Goal: Task Accomplishment & Management: Complete application form

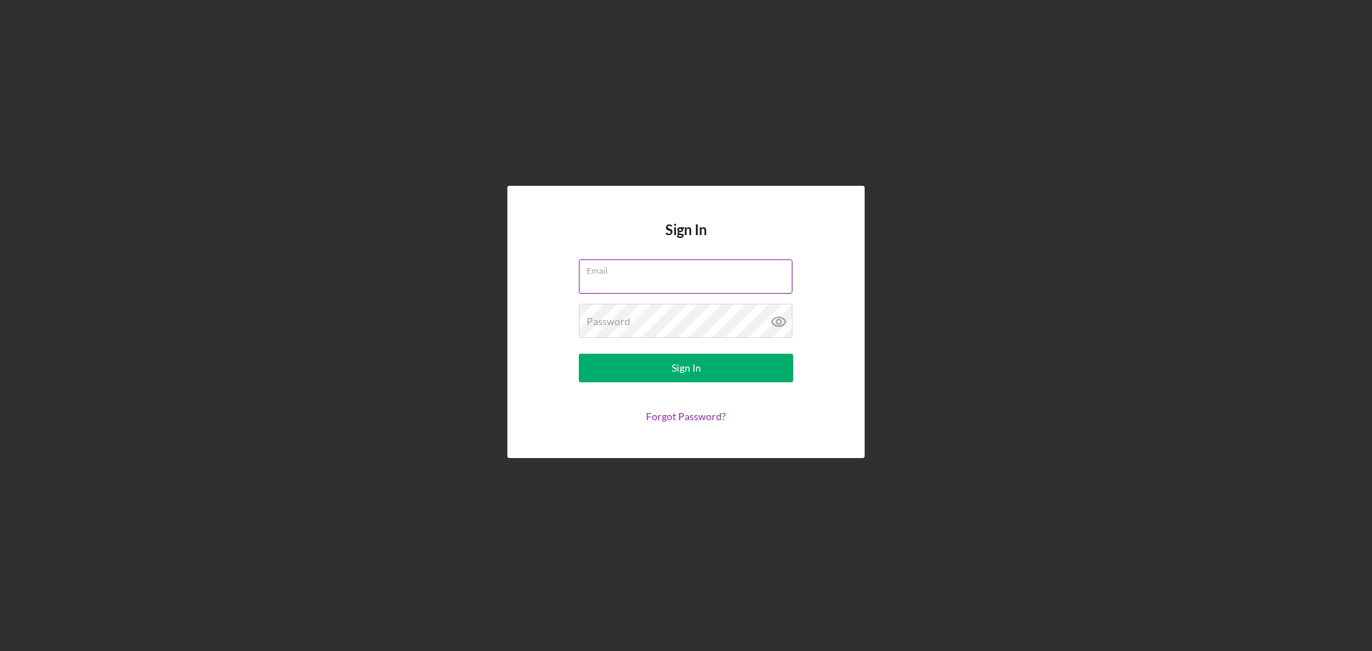
click at [744, 282] on input "Email" at bounding box center [686, 276] width 214 height 34
type input "[EMAIL_ADDRESS][DOMAIN_NAME]"
click at [579, 354] on button "Sign In" at bounding box center [686, 368] width 214 height 29
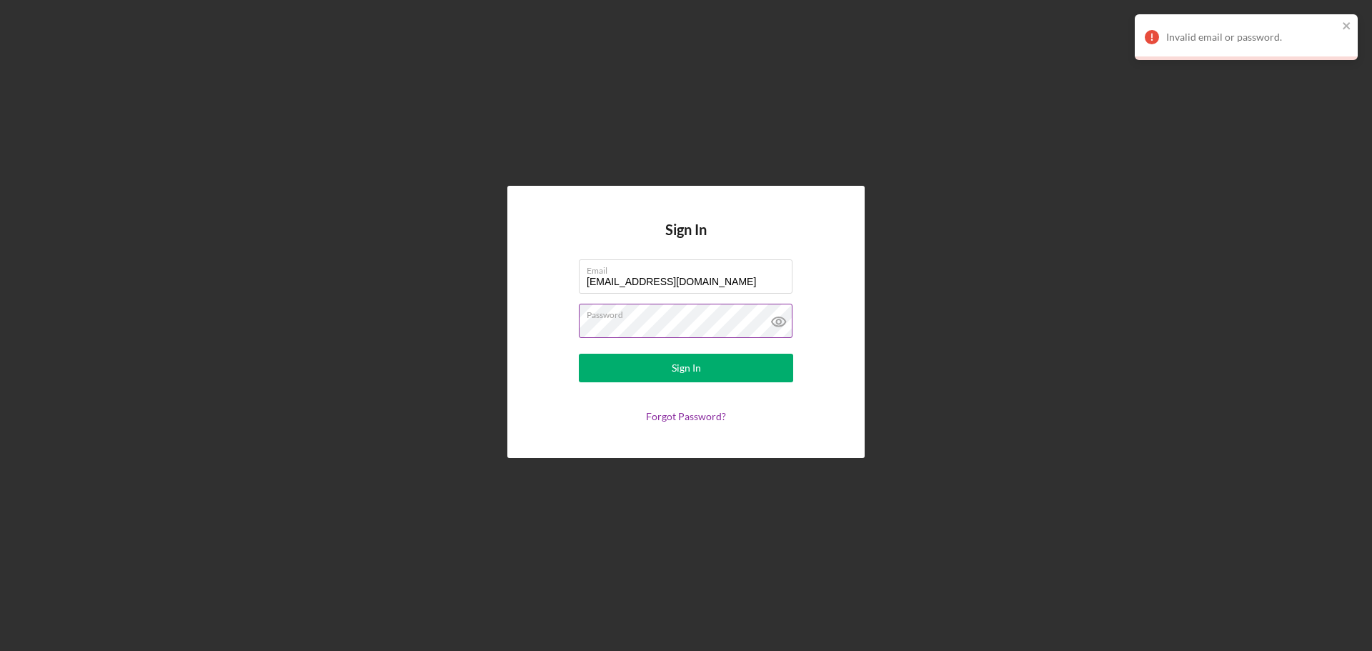
click at [723, 317] on label "Password" at bounding box center [690, 312] width 206 height 16
click at [784, 322] on icon at bounding box center [779, 322] width 36 height 36
click at [579, 354] on button "Sign In" at bounding box center [686, 368] width 214 height 29
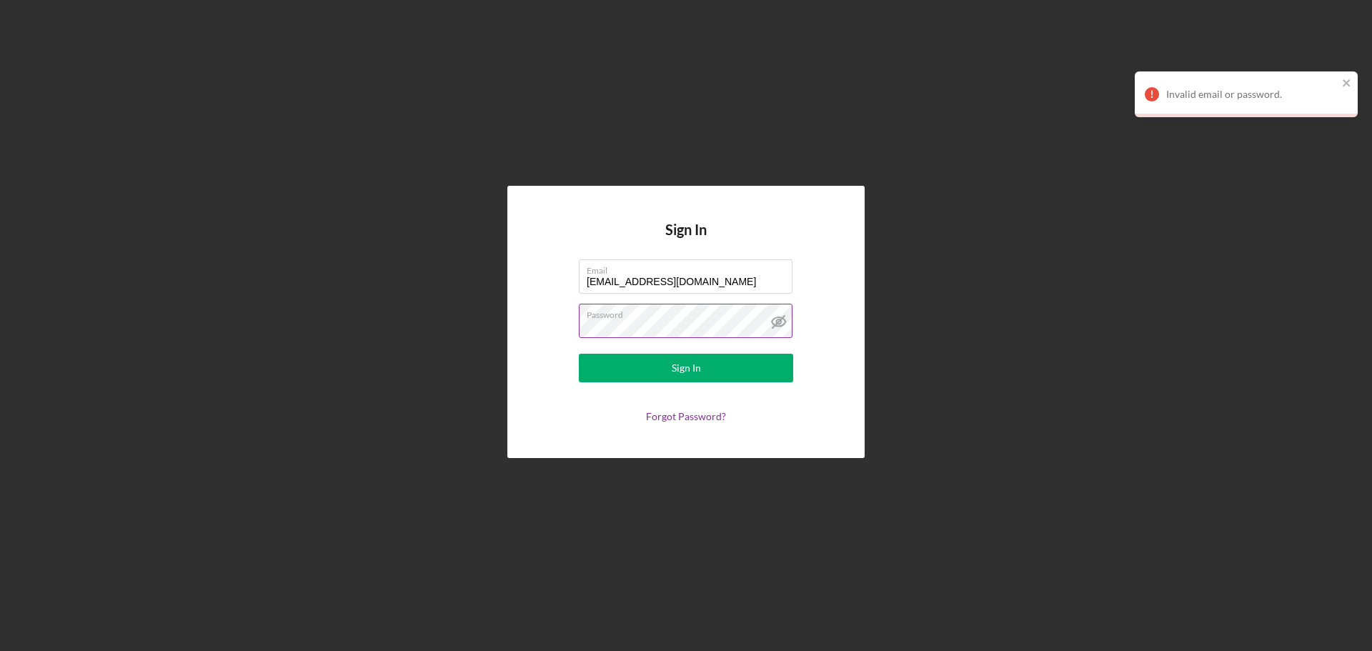
click at [767, 324] on icon at bounding box center [779, 322] width 36 height 36
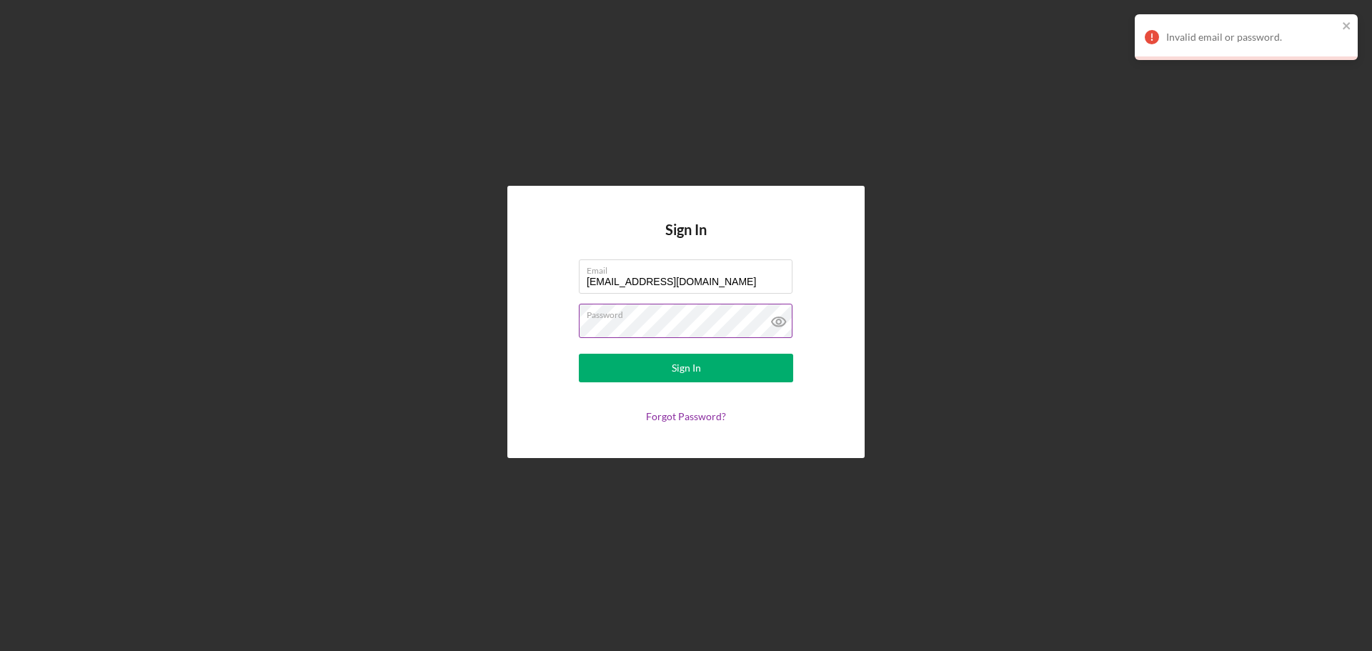
click at [579, 354] on button "Sign In" at bounding box center [686, 368] width 214 height 29
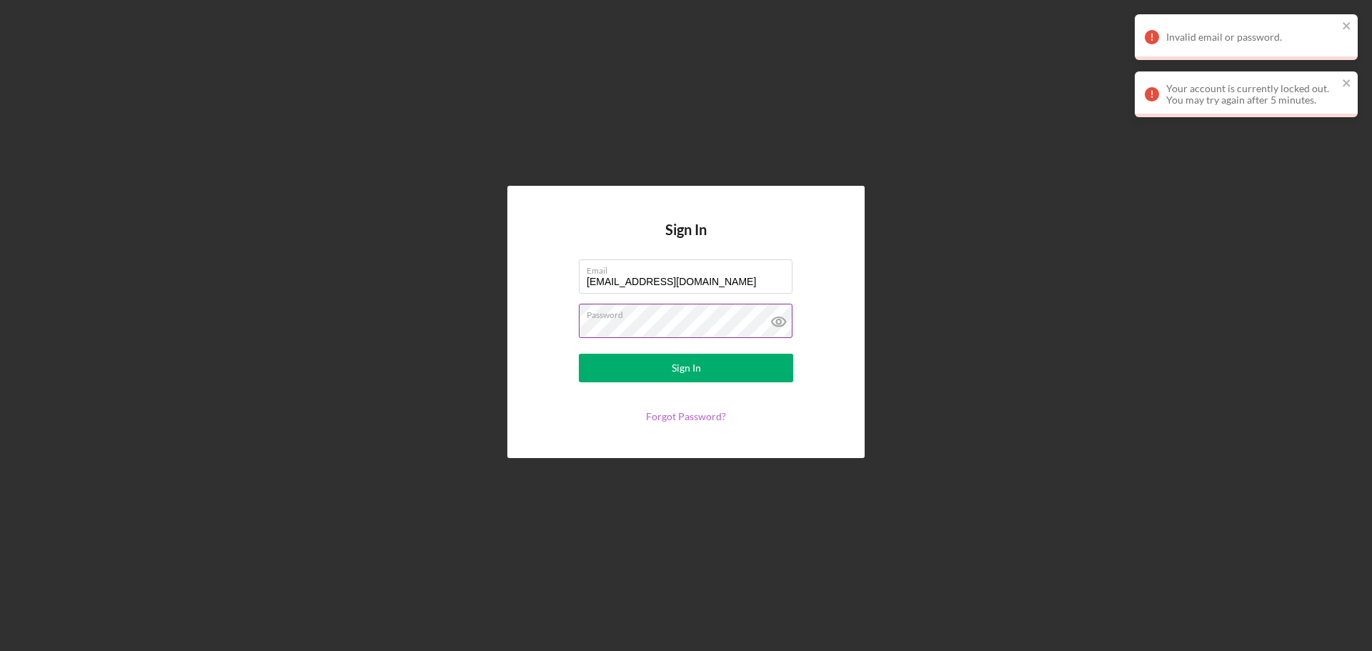
click at [711, 421] on link "Forgot Password?" at bounding box center [686, 416] width 80 height 12
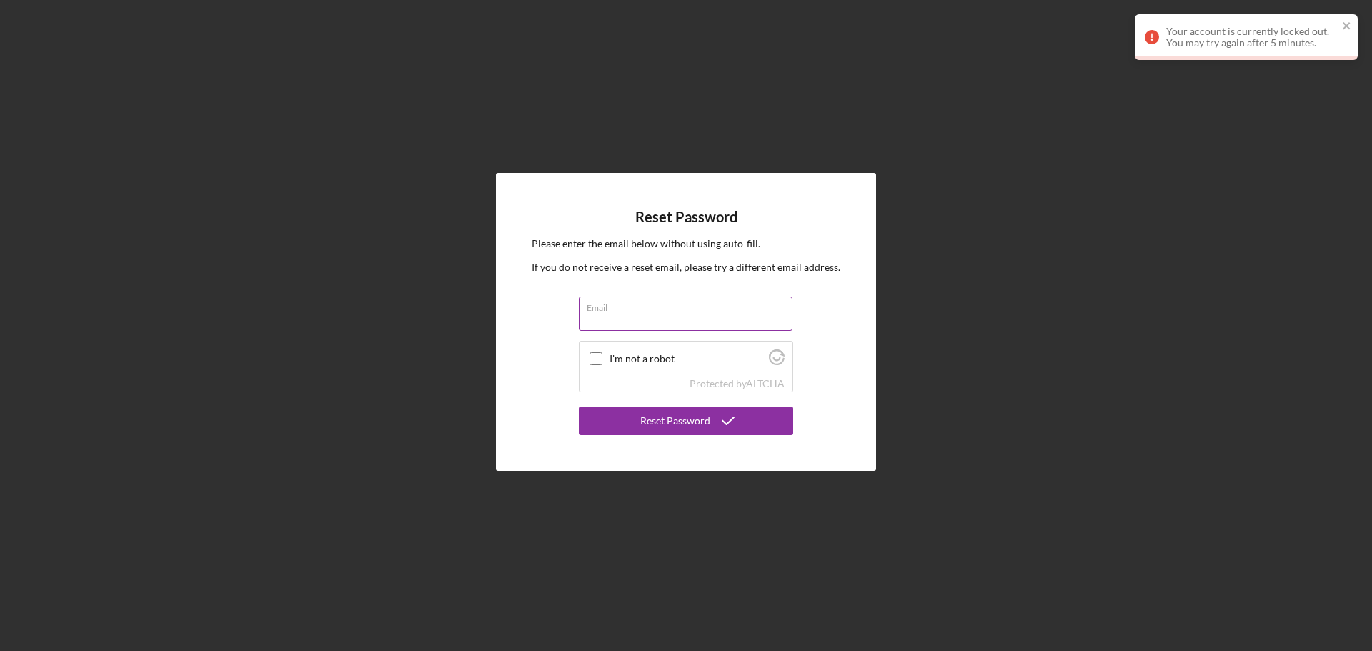
click at [660, 316] on input "Email" at bounding box center [686, 314] width 214 height 34
type input "[EMAIL_ADDRESS][DOMAIN_NAME]"
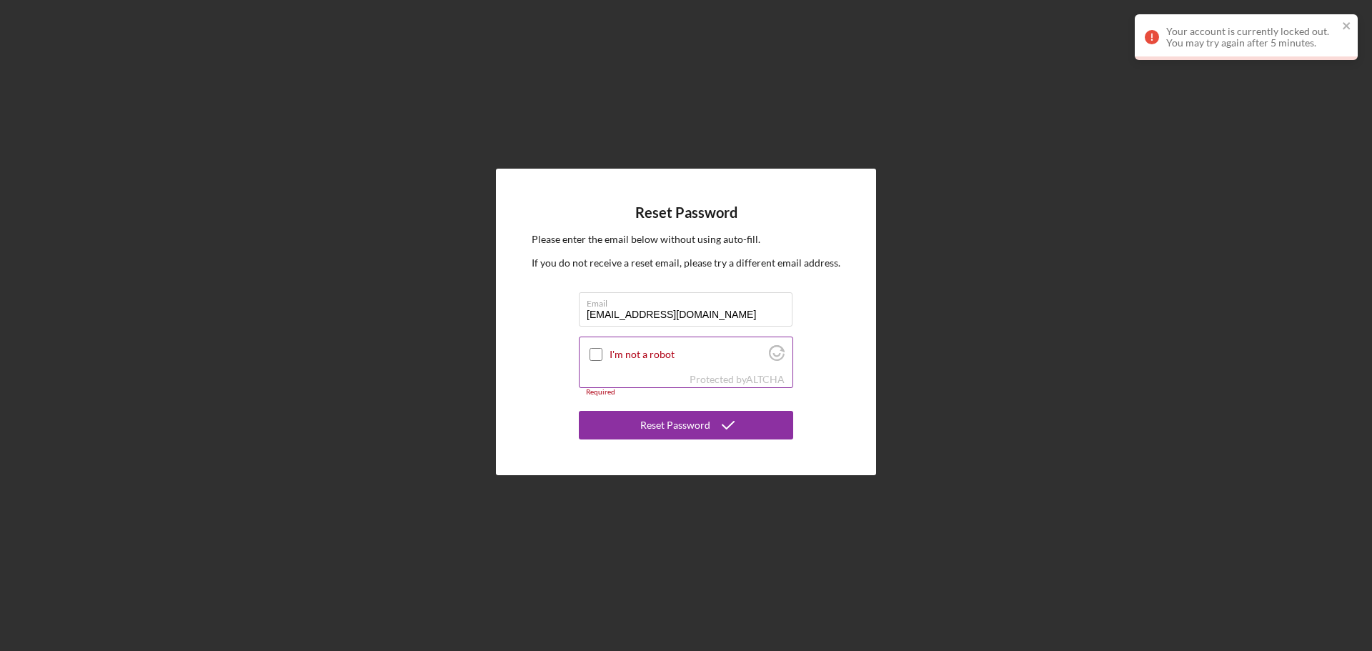
click at [595, 356] on input "I'm not a robot" at bounding box center [596, 354] width 13 height 13
checkbox input "true"
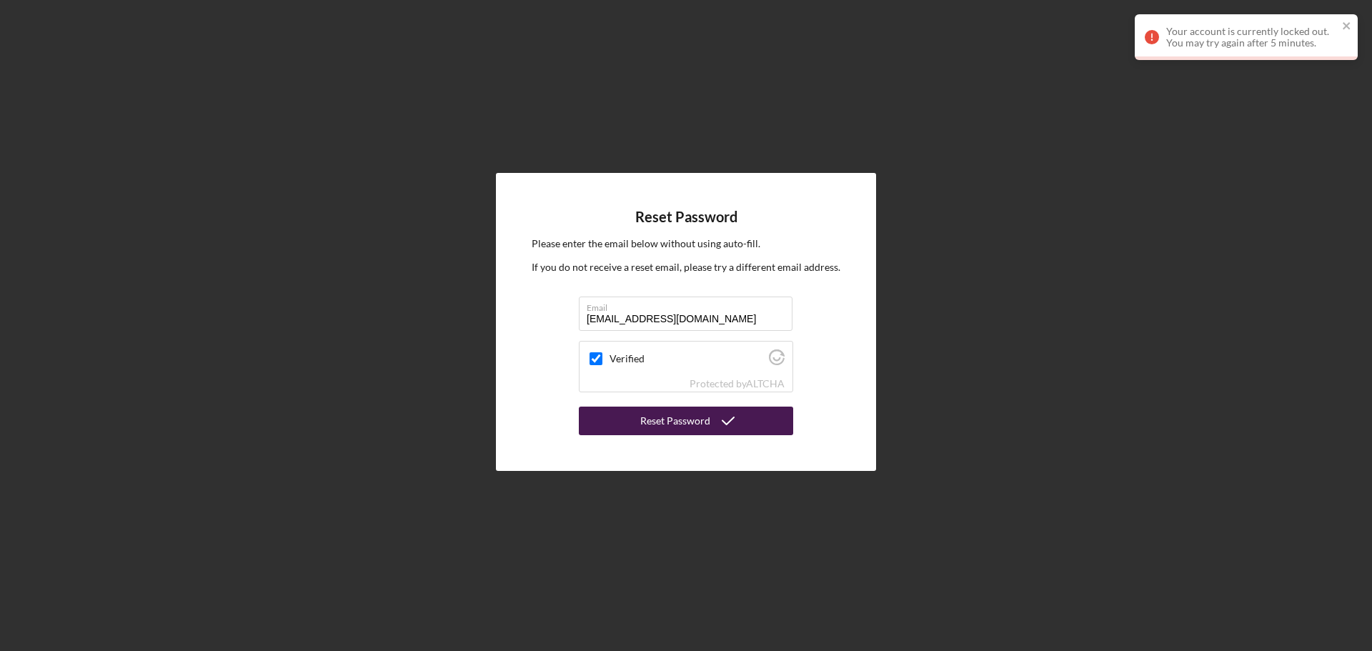
click at [636, 424] on button "Reset Password" at bounding box center [686, 421] width 214 height 29
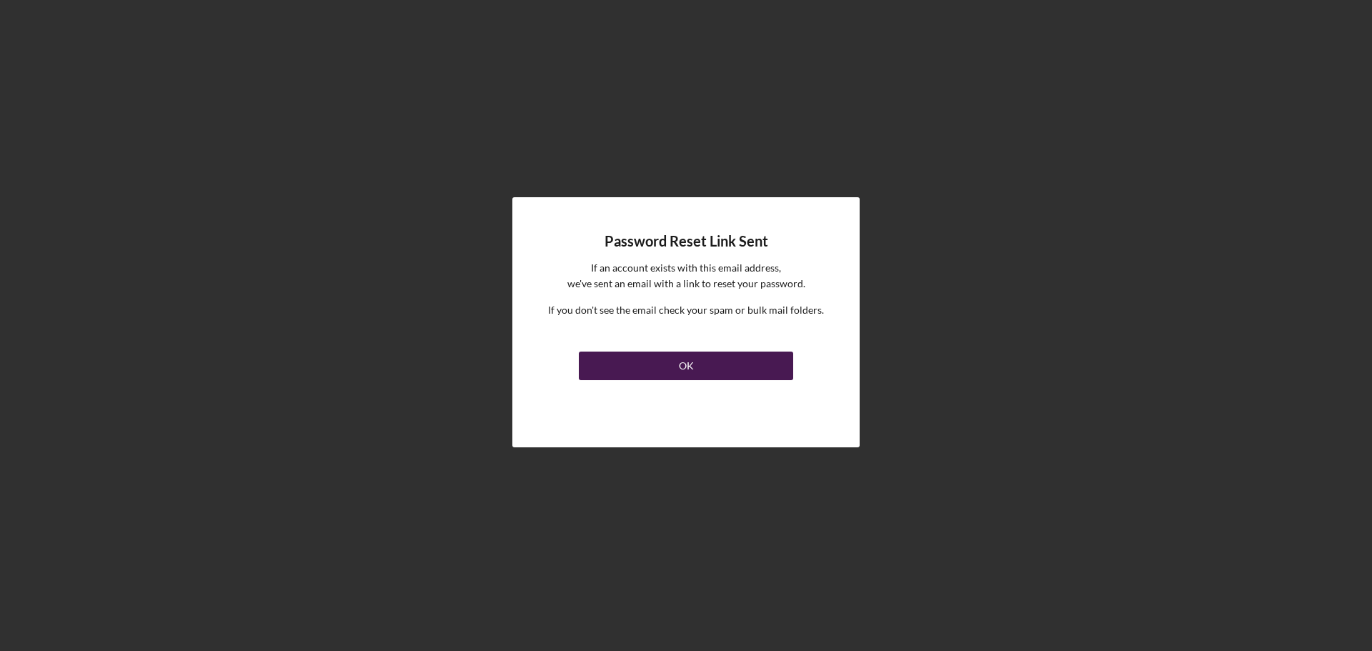
click at [717, 351] on link "OK" at bounding box center [686, 363] width 214 height 34
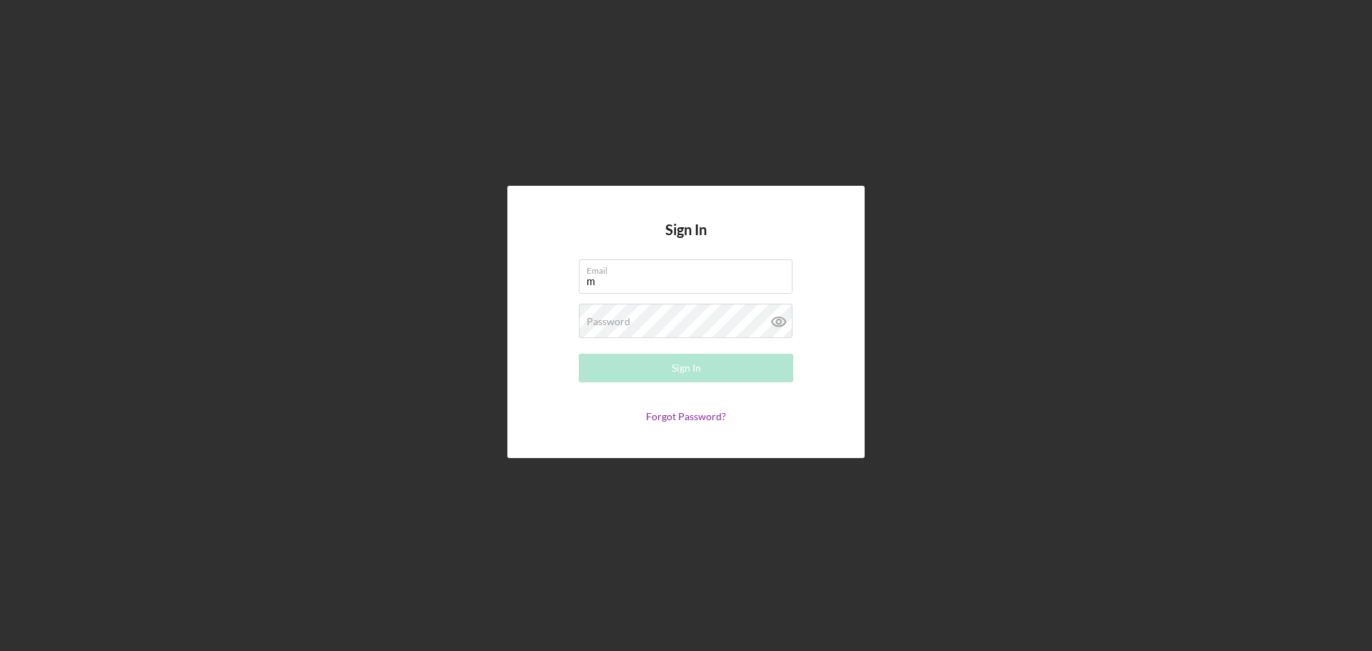
type input "[EMAIL_ADDRESS][DOMAIN_NAME]"
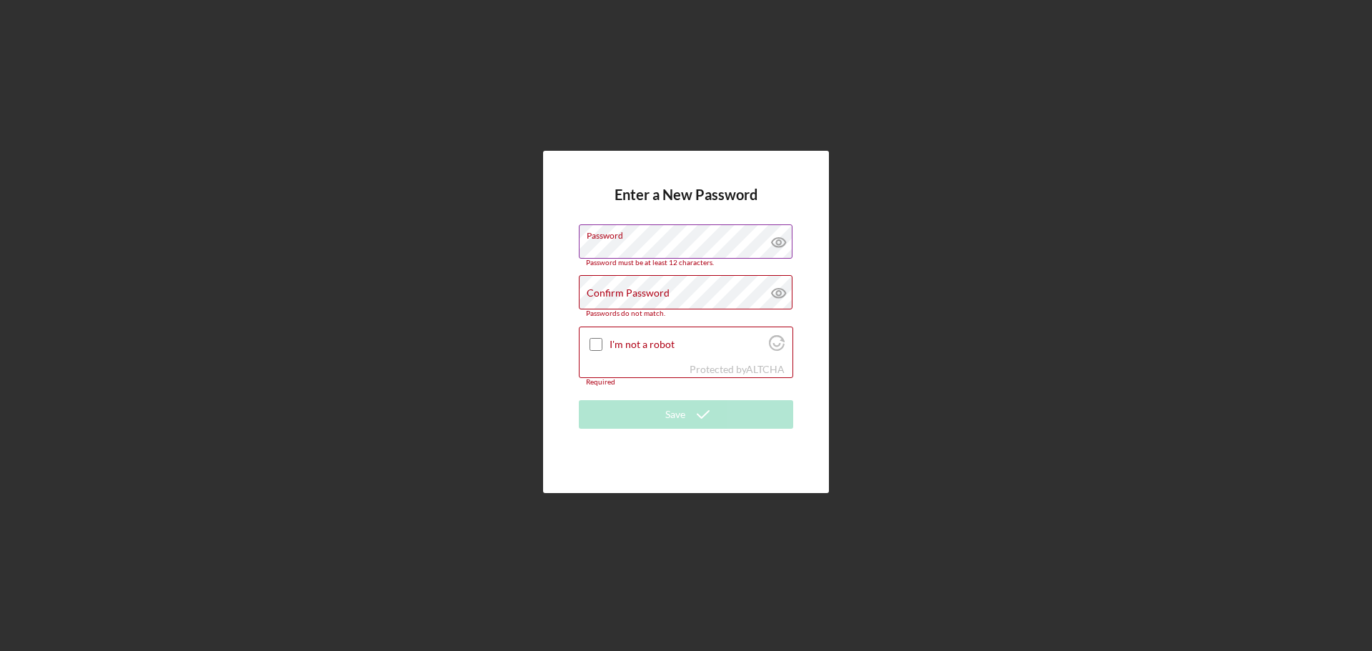
click at [687, 239] on label "Password" at bounding box center [690, 233] width 206 height 16
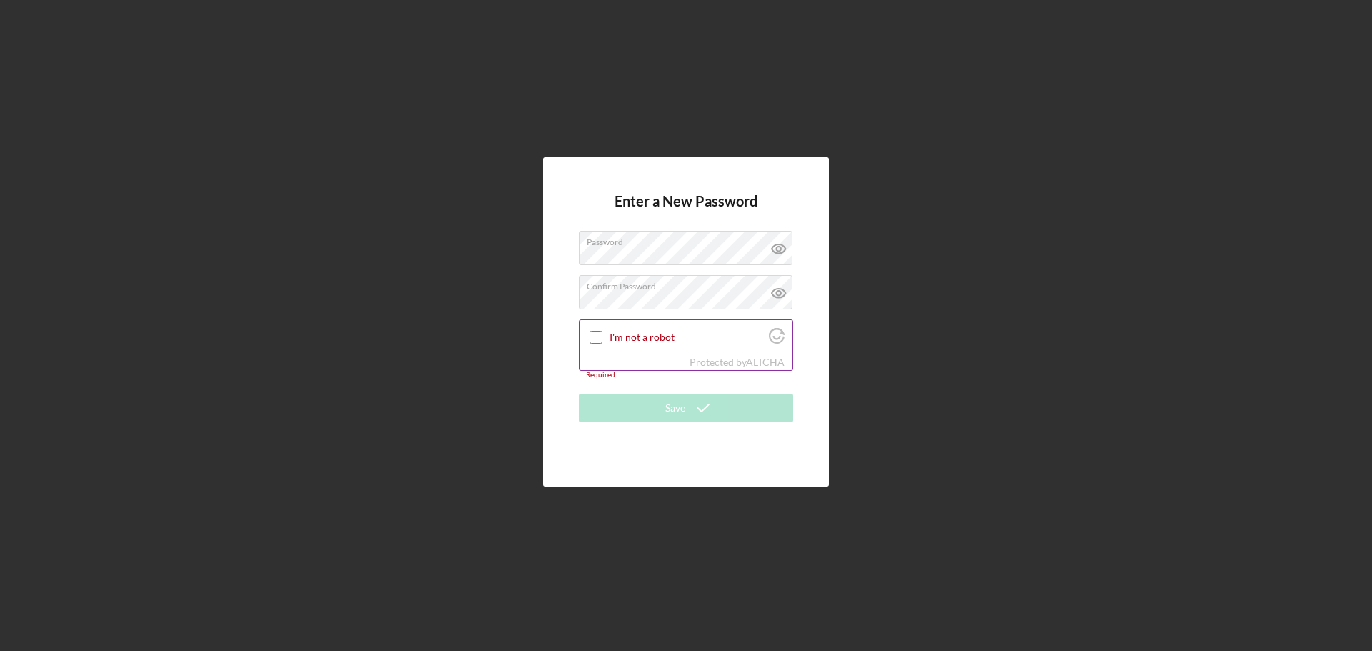
click at [595, 339] on input "I'm not a robot" at bounding box center [596, 337] width 13 height 13
checkbox input "true"
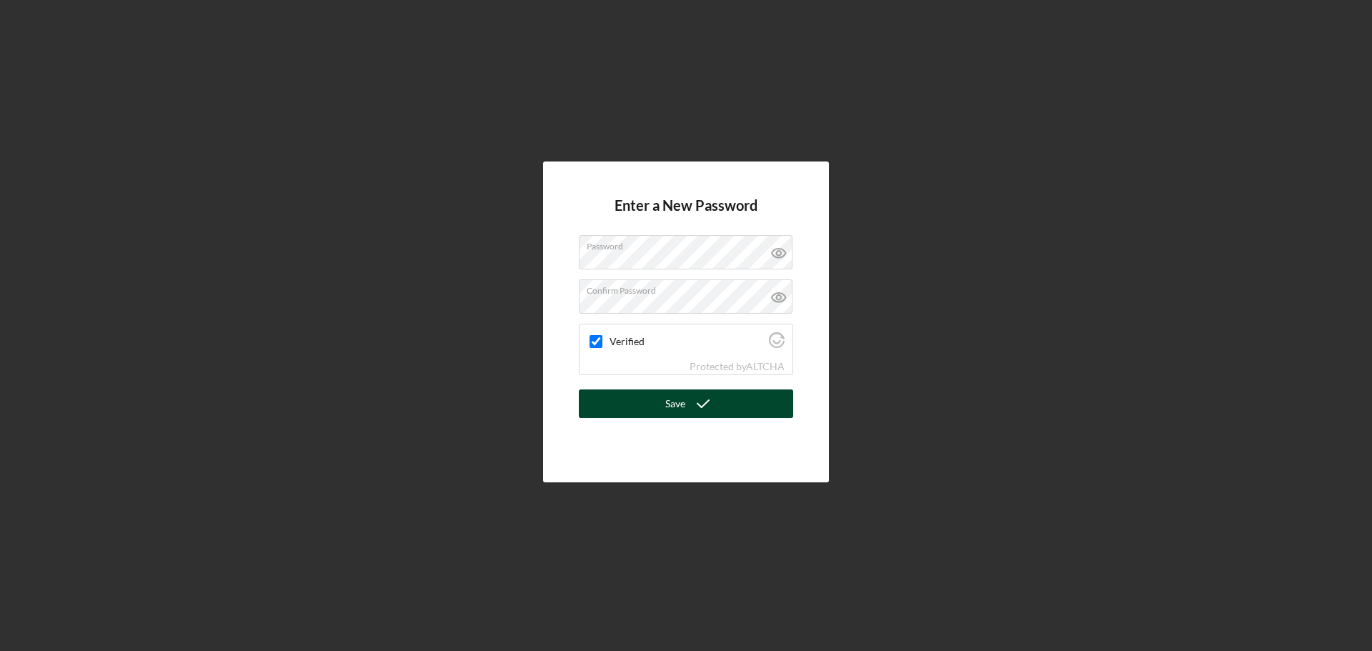
click at [674, 400] on div "Save" at bounding box center [675, 403] width 20 height 29
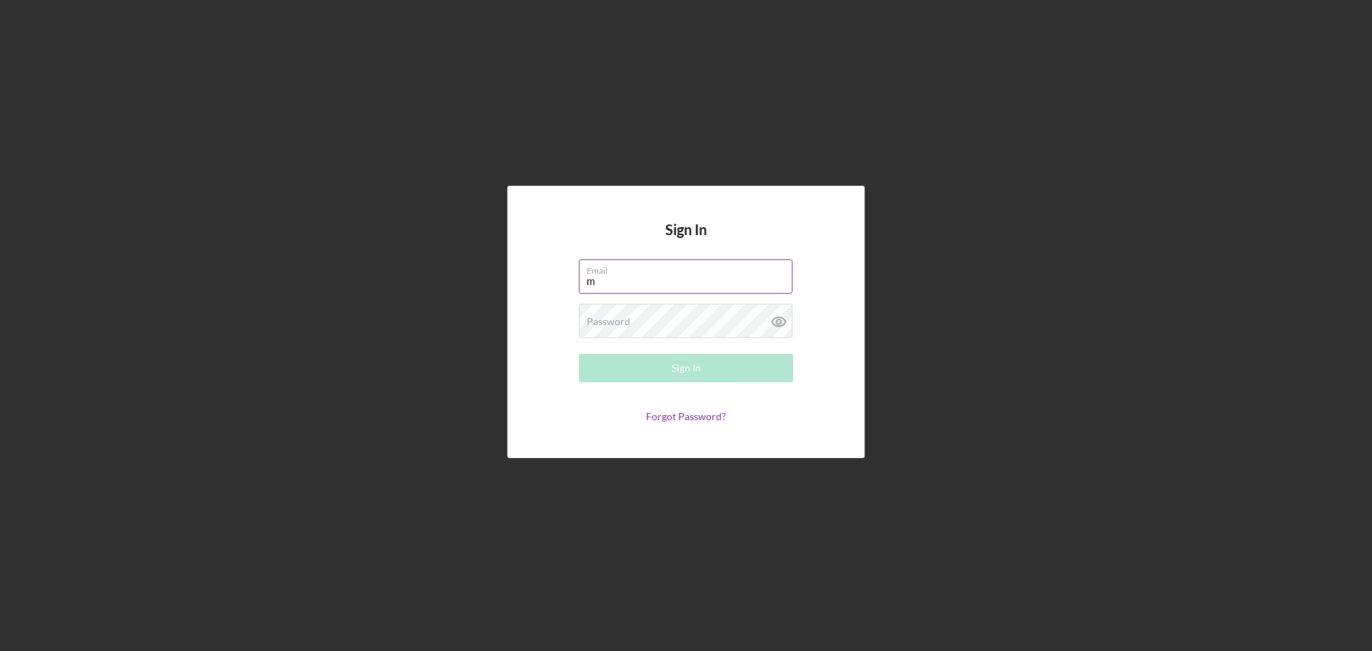
type input "[EMAIL_ADDRESS][DOMAIN_NAME]"
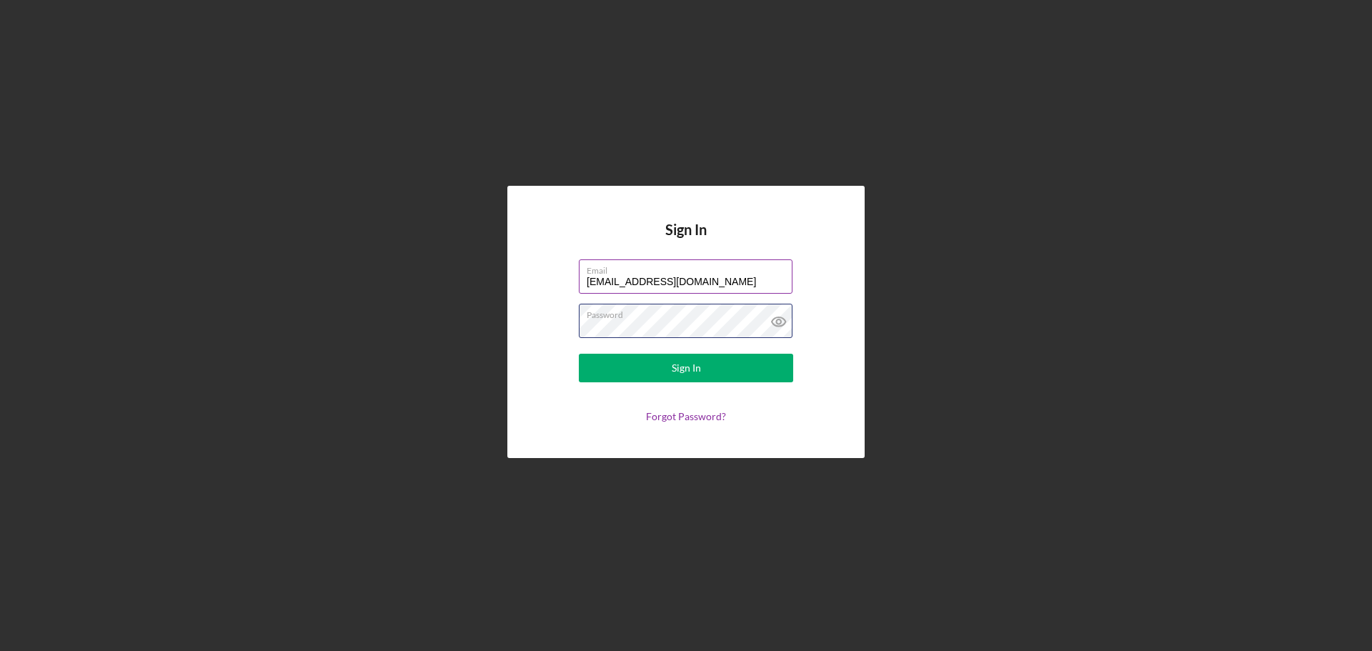
click at [579, 354] on button "Sign In" at bounding box center [686, 368] width 214 height 29
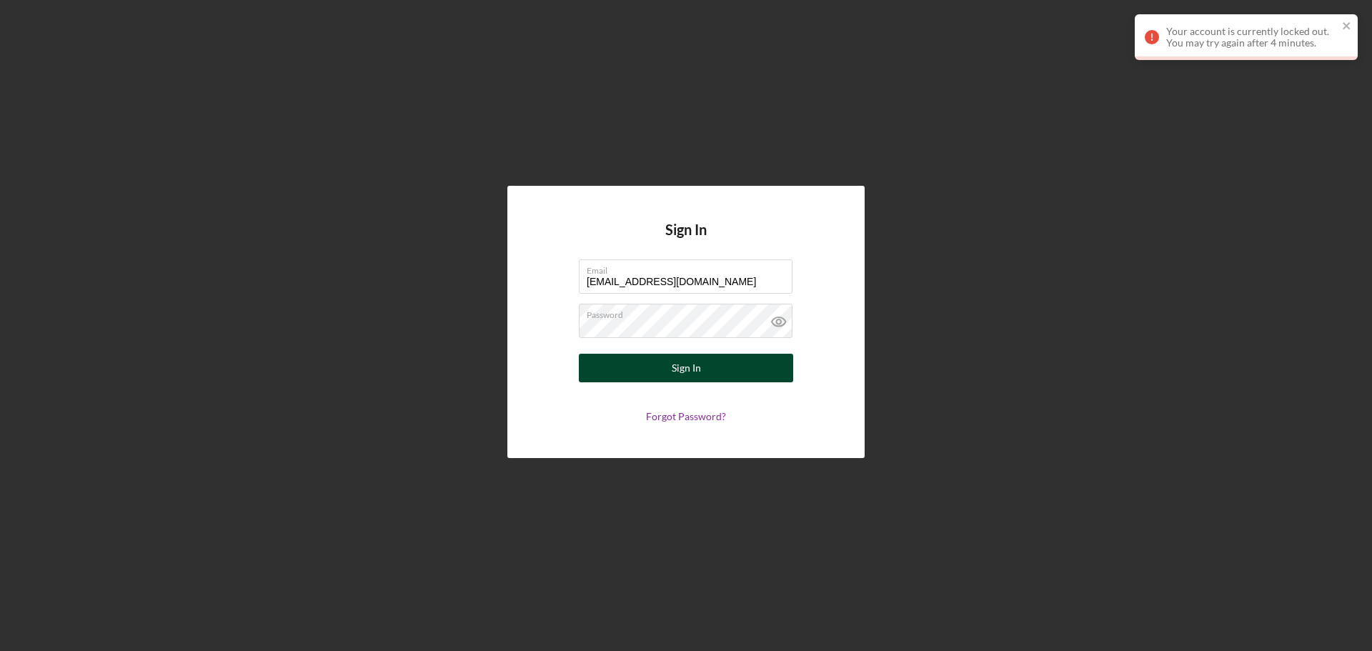
click at [643, 359] on button "Sign In" at bounding box center [686, 368] width 214 height 29
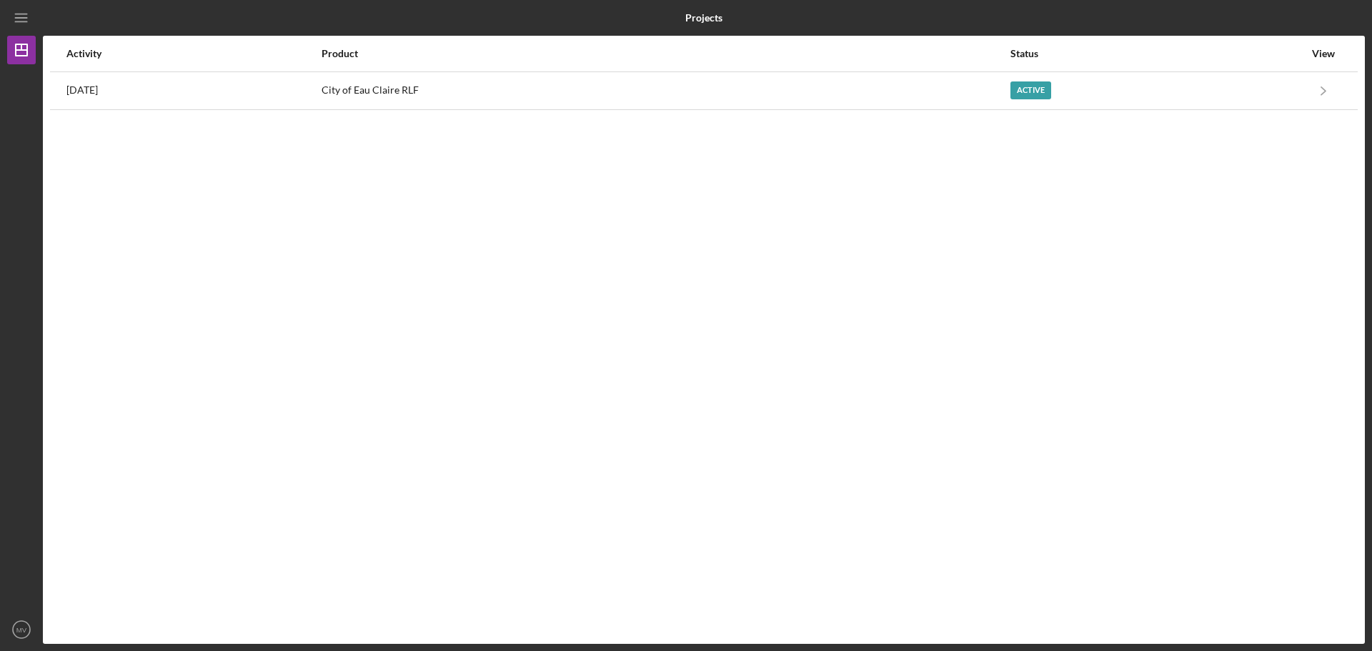
click at [575, 66] on div "Product" at bounding box center [666, 53] width 688 height 34
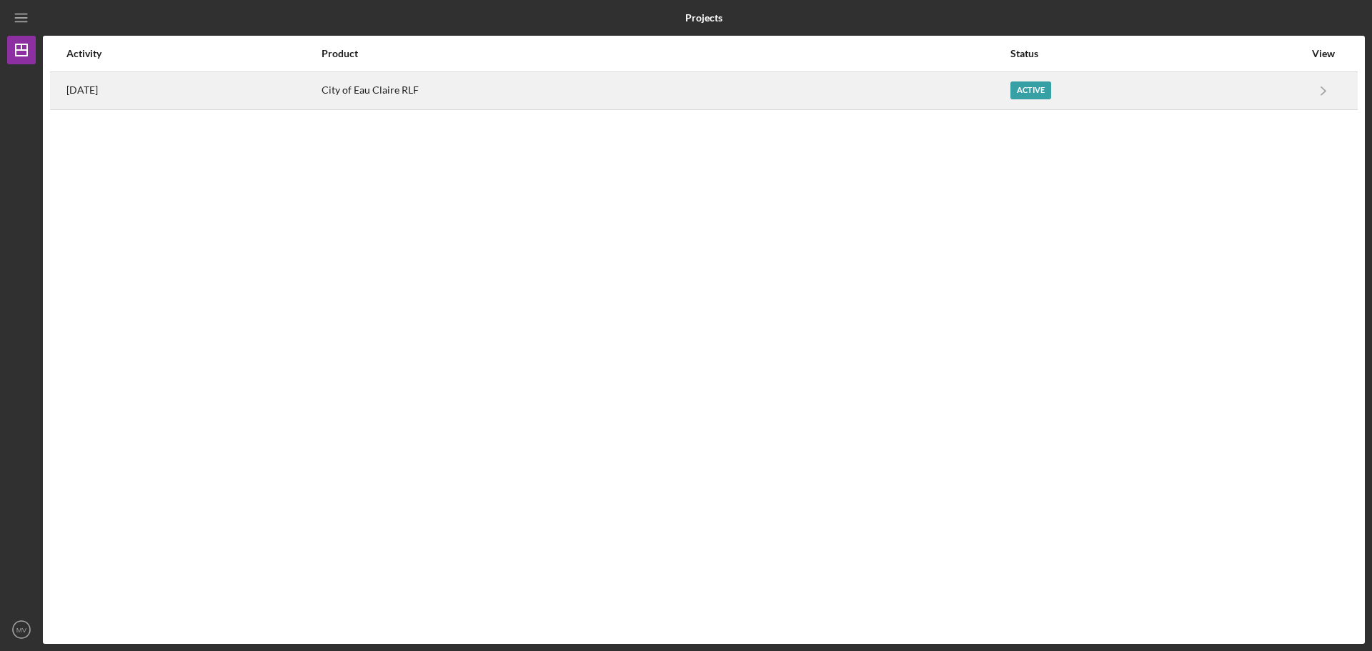
click at [502, 93] on div "City of Eau Claire RLF" at bounding box center [666, 91] width 688 height 36
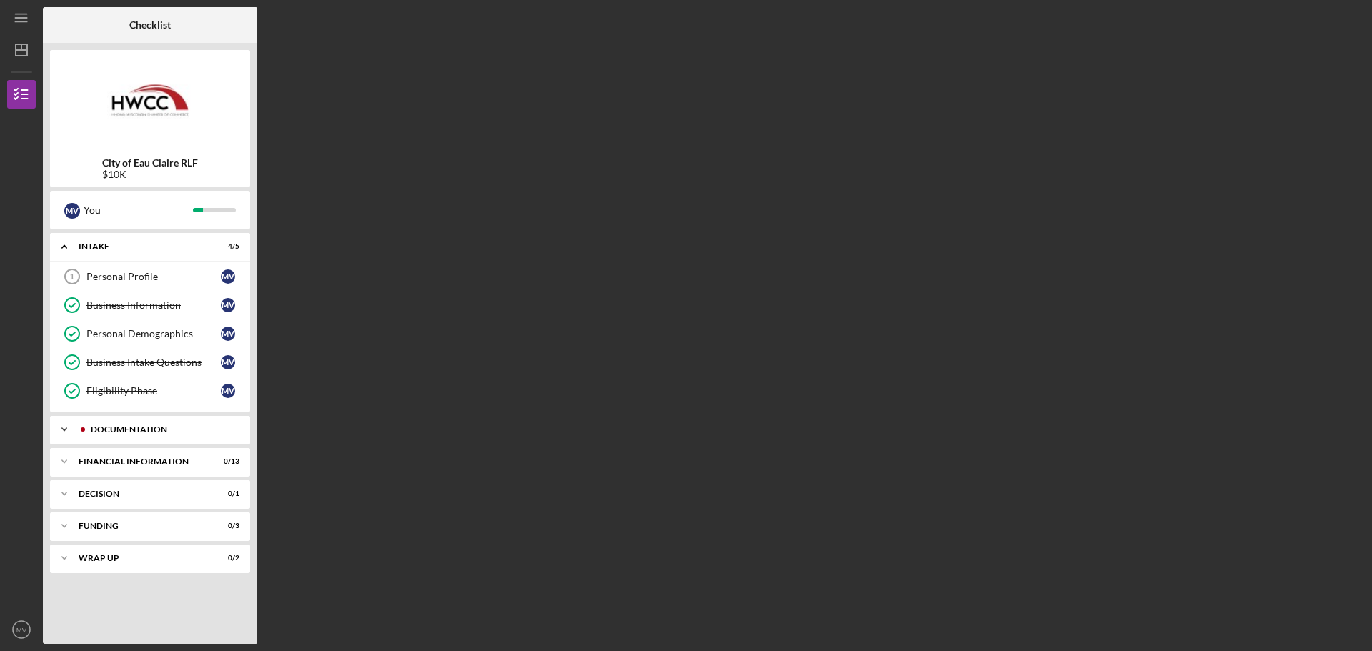
click at [165, 436] on div "Icon/Expander Documentation 5 / 14" at bounding box center [150, 429] width 200 height 29
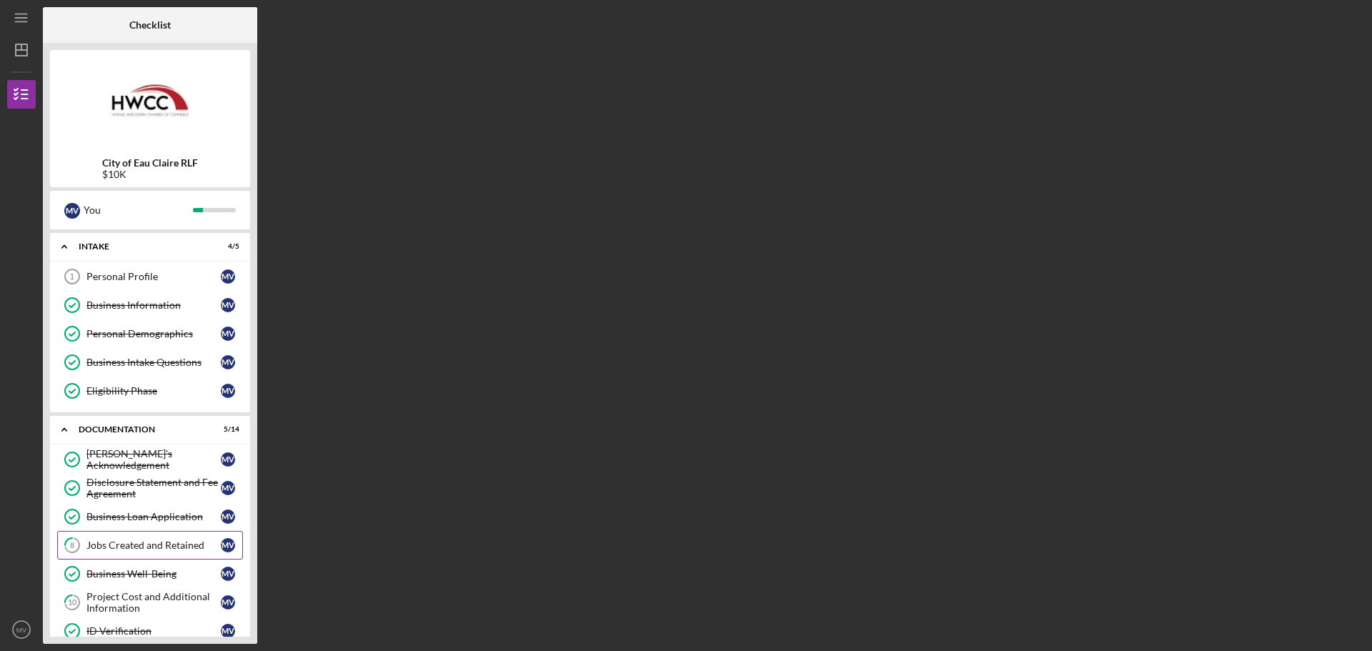
click at [176, 545] on div "Jobs Created and Retained" at bounding box center [153, 545] width 134 height 11
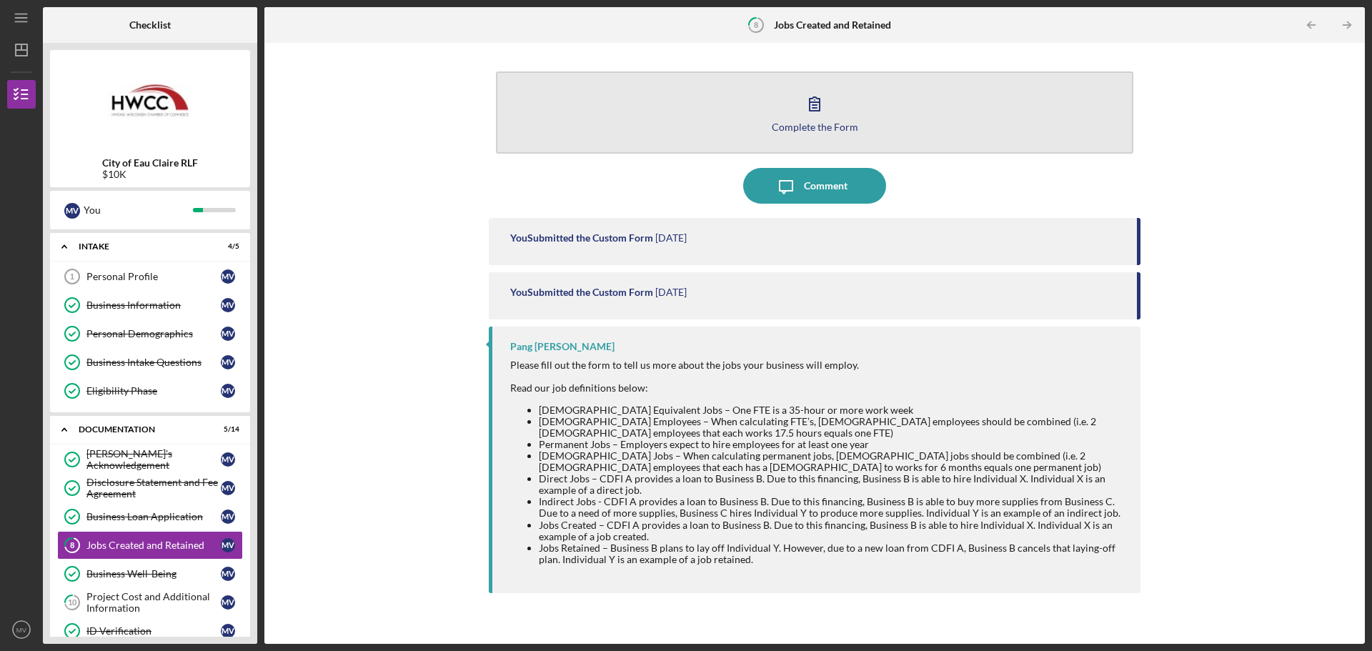
click at [824, 124] on div "Complete the Form" at bounding box center [815, 126] width 86 height 11
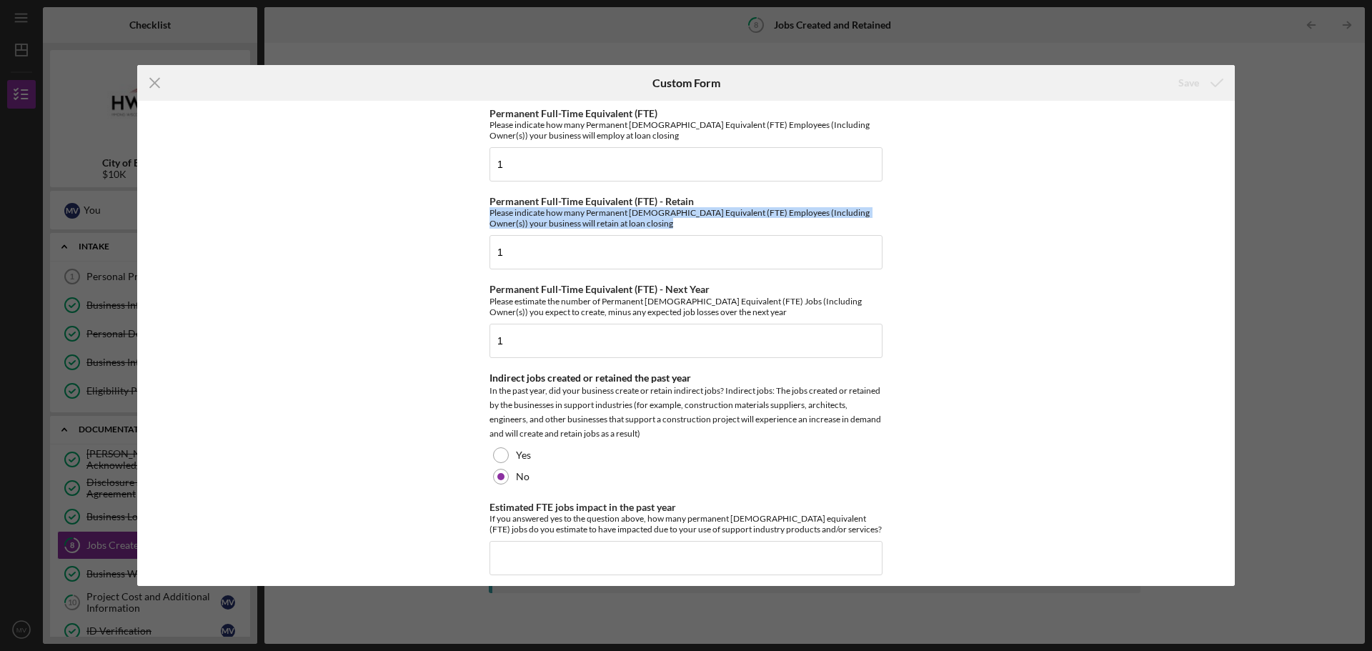
drag, startPoint x: 1235, startPoint y: 198, endPoint x: 1234, endPoint y: 260, distance: 62.2
click at [1234, 260] on div "Icon/Menu Close Custom Form Save Permanent Full-Time Equivalent (FTE) Please in…" at bounding box center [686, 325] width 1372 height 651
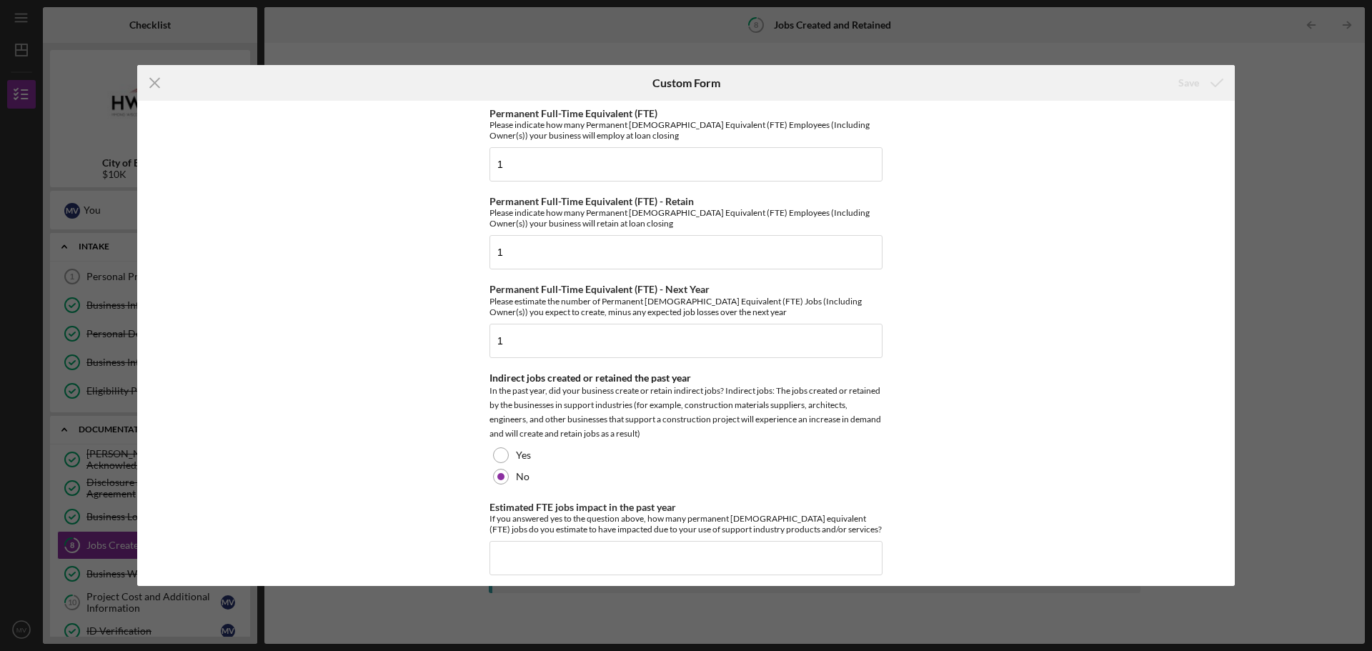
click at [1193, 286] on div "Permanent Full-Time Equivalent (FTE) Please indicate how many Permanent Full-Ti…" at bounding box center [686, 343] width 1098 height 485
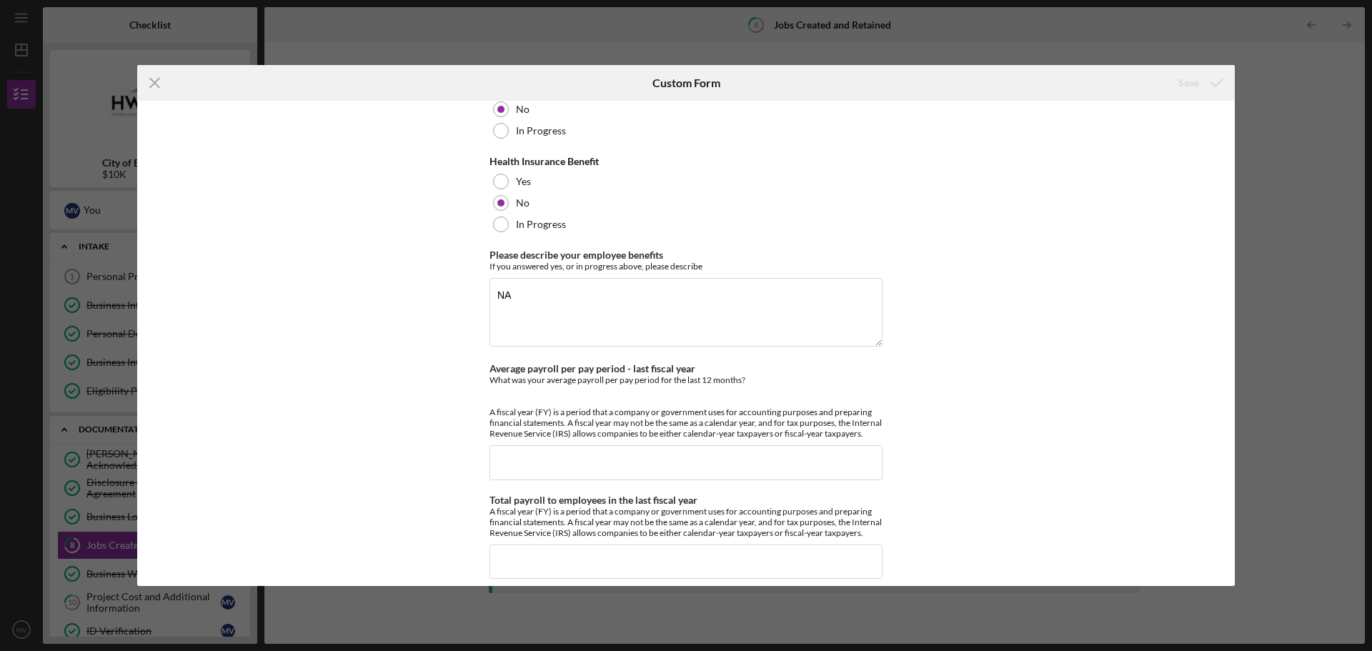
scroll to position [1234, 0]
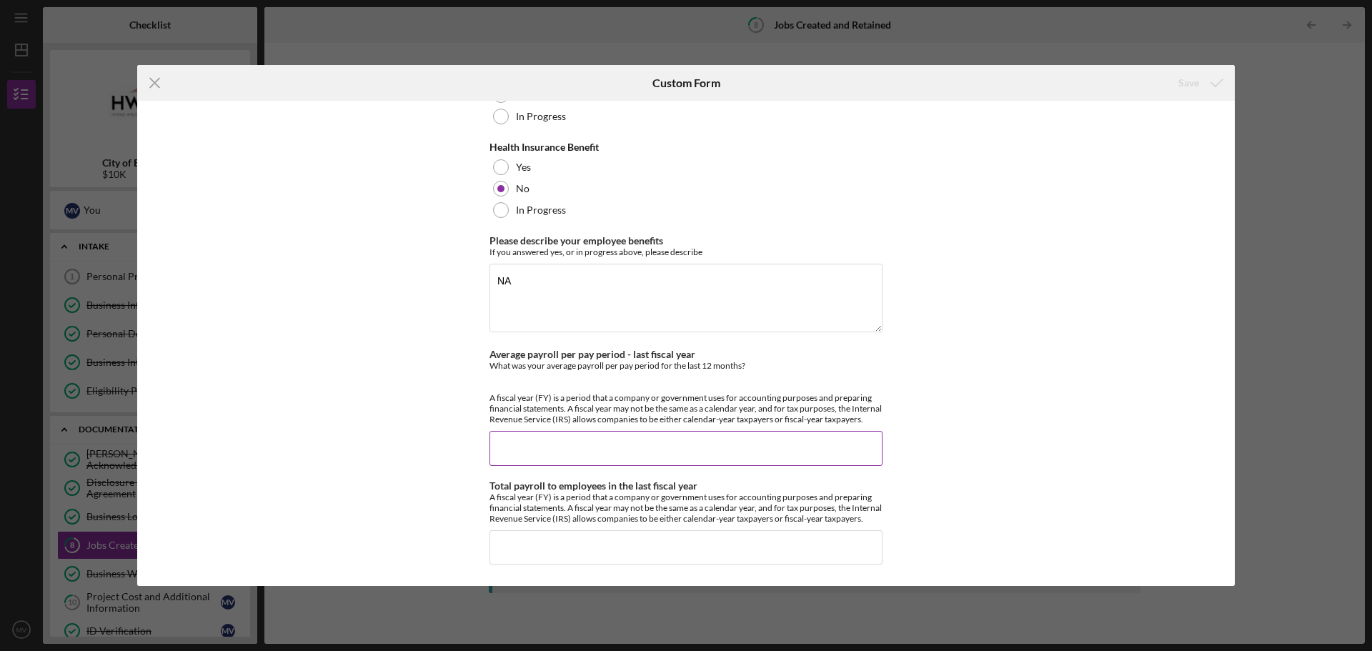
click at [795, 447] on input "Average payroll per pay period - last fiscal year" at bounding box center [685, 448] width 393 height 34
click at [150, 86] on icon "Icon/Menu Close" at bounding box center [155, 83] width 36 height 36
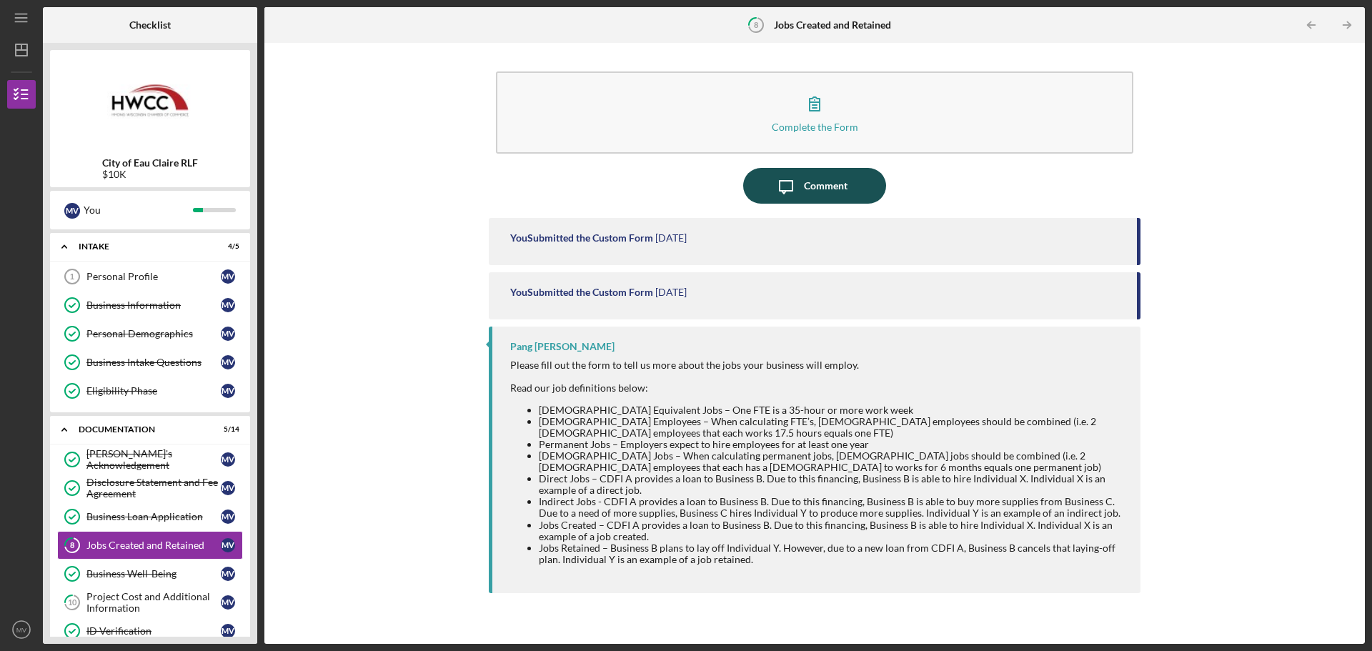
click at [836, 192] on div "Comment" at bounding box center [826, 186] width 44 height 36
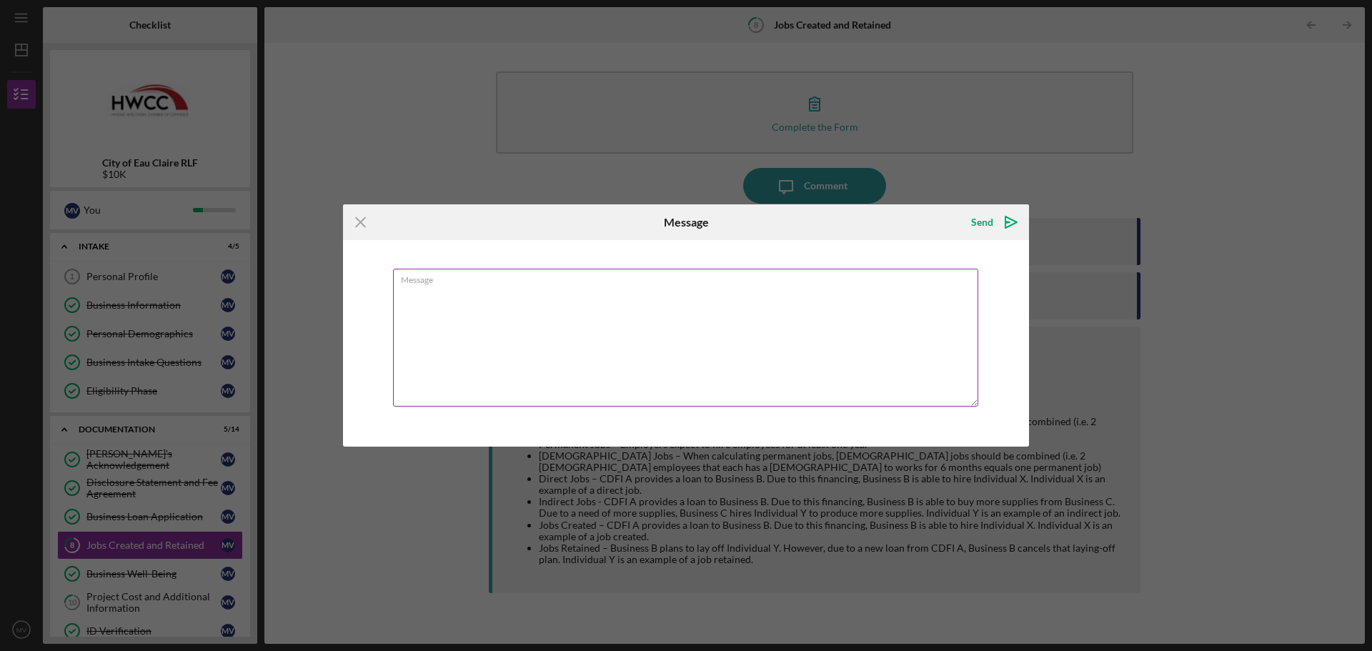
click at [607, 332] on textarea "Message" at bounding box center [685, 338] width 585 height 138
click at [887, 291] on textarea "Hi Pakou, technically I am the only "full-time" person. But because I am an LLC…" at bounding box center [685, 338] width 585 height 138
click at [759, 331] on textarea "Hi Pakou, technically I am the only "full-time" person. But because I am an LLC…" at bounding box center [685, 338] width 585 height 138
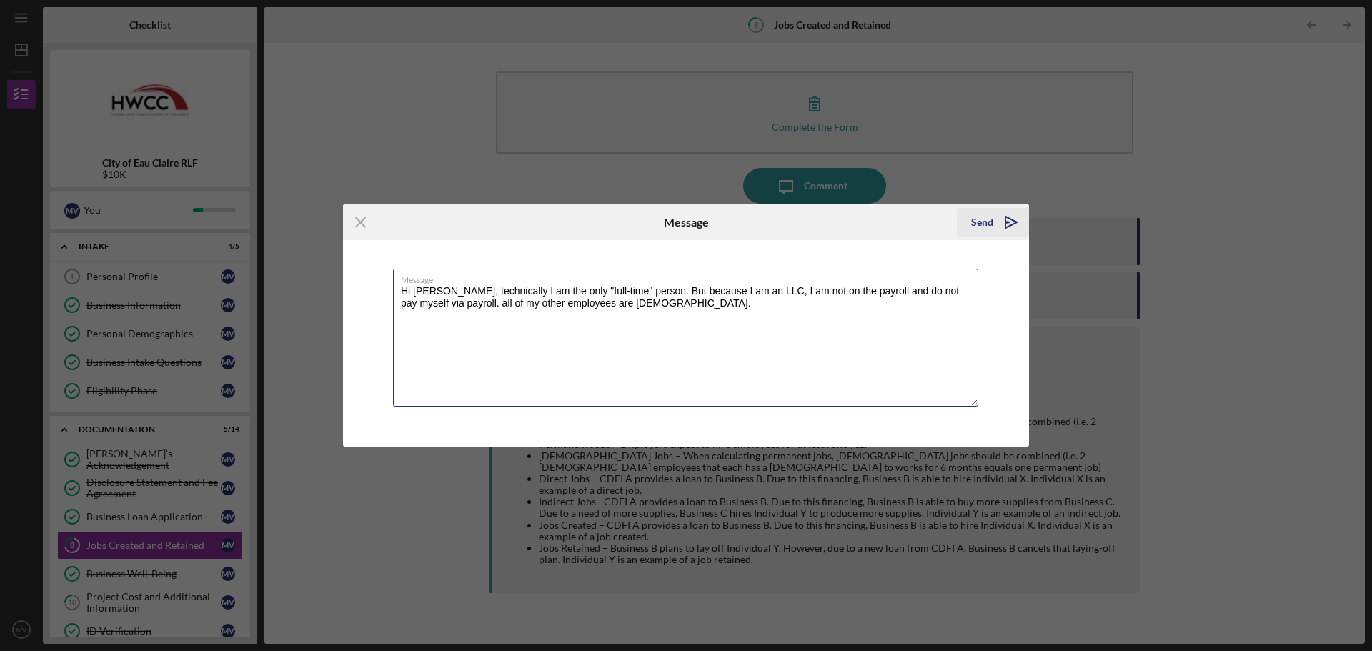
type textarea "Hi Pakou, technically I am the only "full-time" person. But because I am an LLC…"
click at [983, 219] on div "Send" at bounding box center [982, 222] width 22 height 29
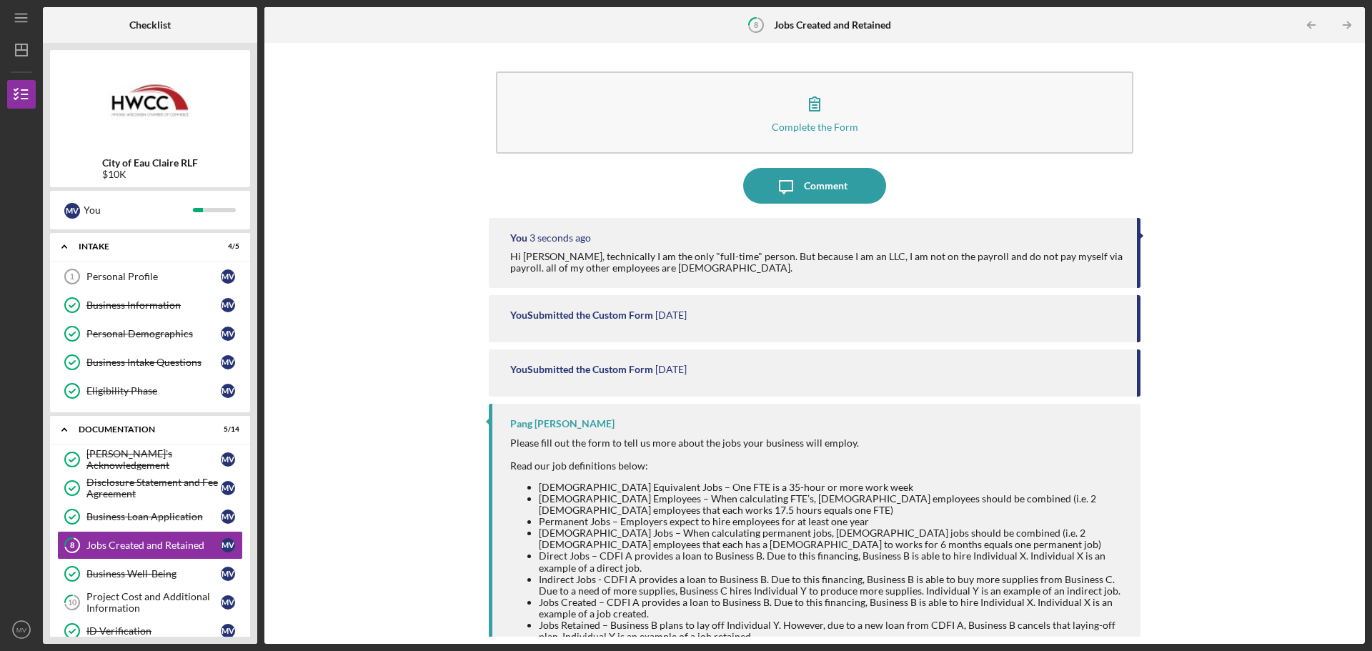
click at [363, 462] on div "Complete the Form Form Icon/Message Comment You 3 seconds ago Hi Pakou, technic…" at bounding box center [815, 343] width 1086 height 587
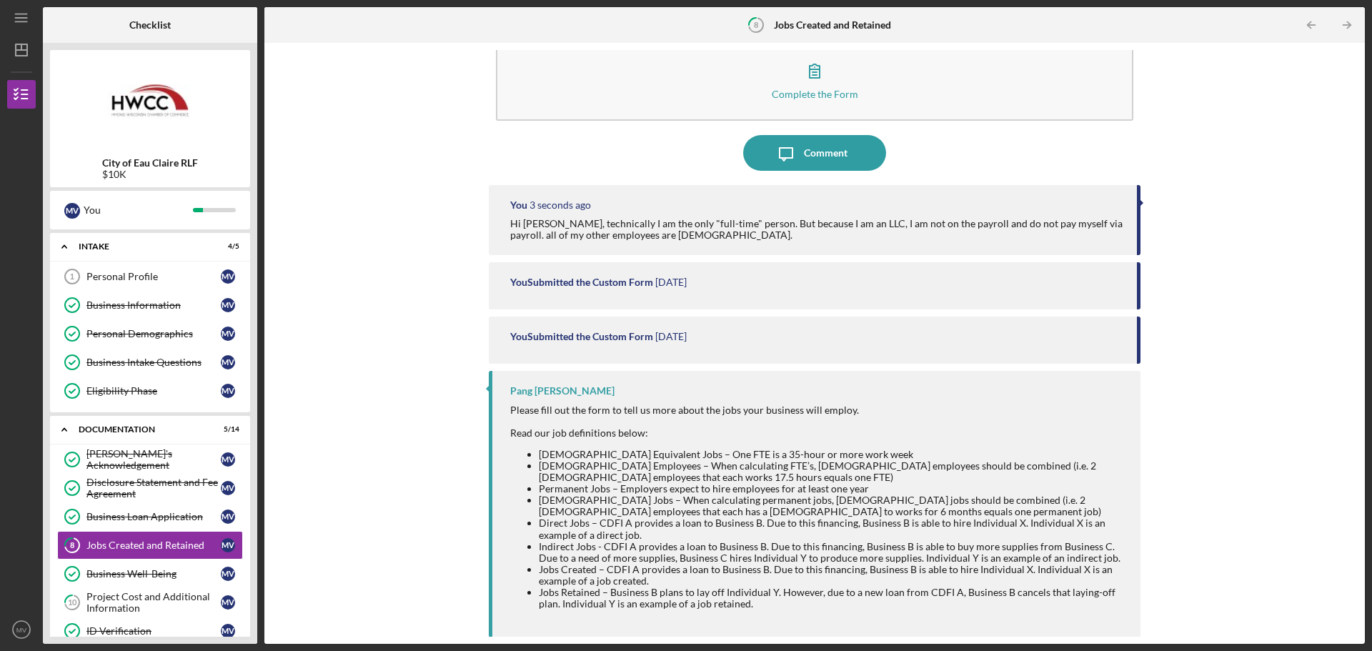
scroll to position [34, 0]
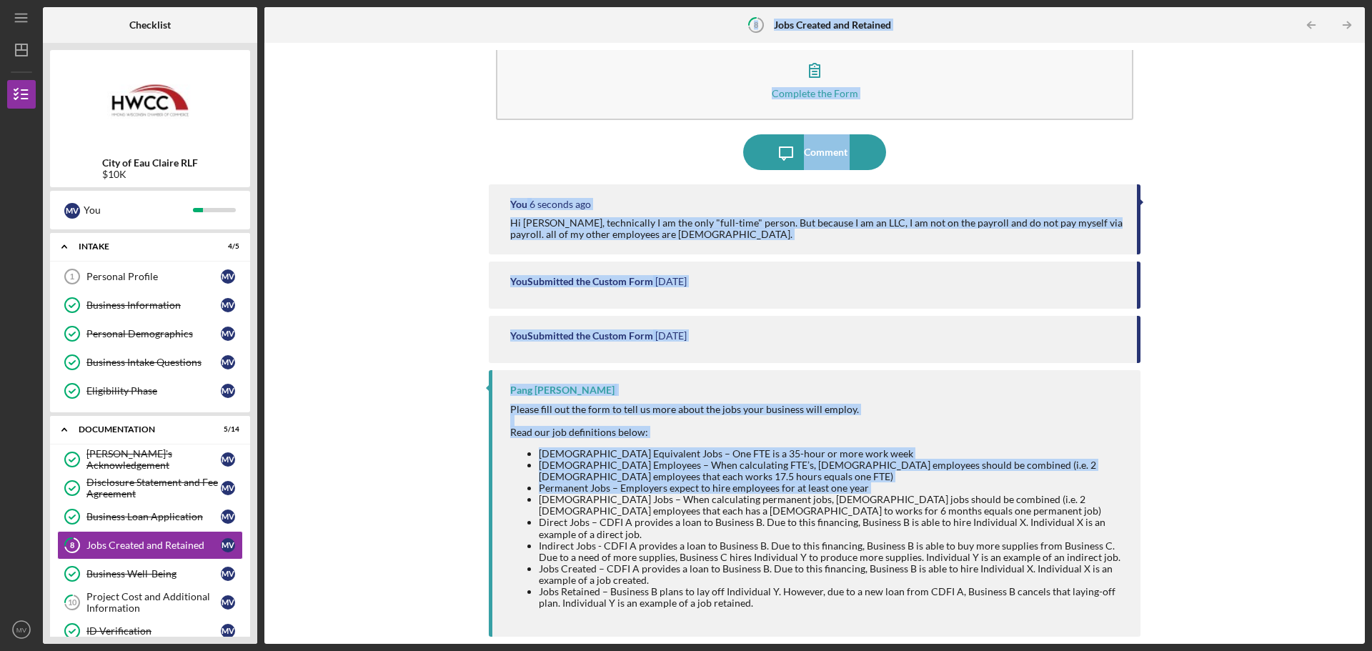
drag, startPoint x: 251, startPoint y: 350, endPoint x: 273, endPoint y: 499, distance: 150.3
click at [273, 499] on div "Checklist City of Eau Claire RLF $10K M V You Icon/Expander Intake 4 / 5 Person…" at bounding box center [704, 325] width 1322 height 637
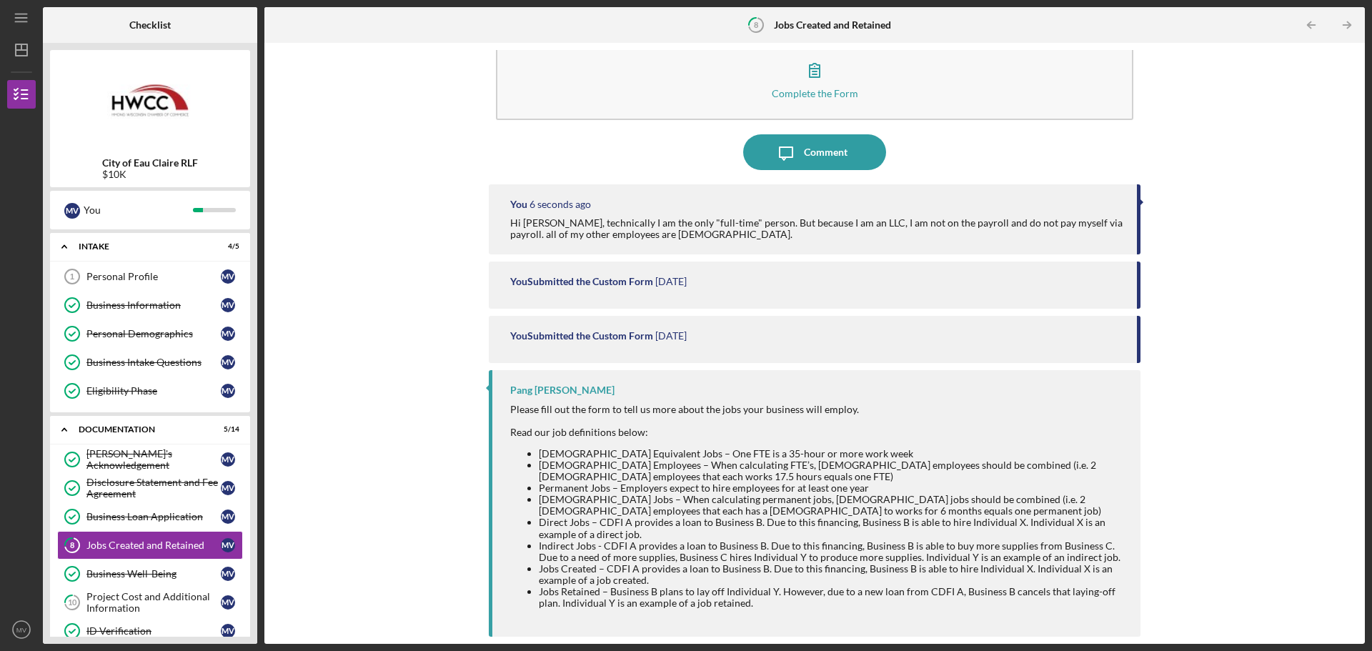
click at [287, 527] on div "Complete the Form Form Icon/Message Comment You 6 seconds ago Hi Pakou, technic…" at bounding box center [815, 343] width 1086 height 587
click at [126, 606] on div "Project Cost and Additional Information" at bounding box center [153, 602] width 134 height 23
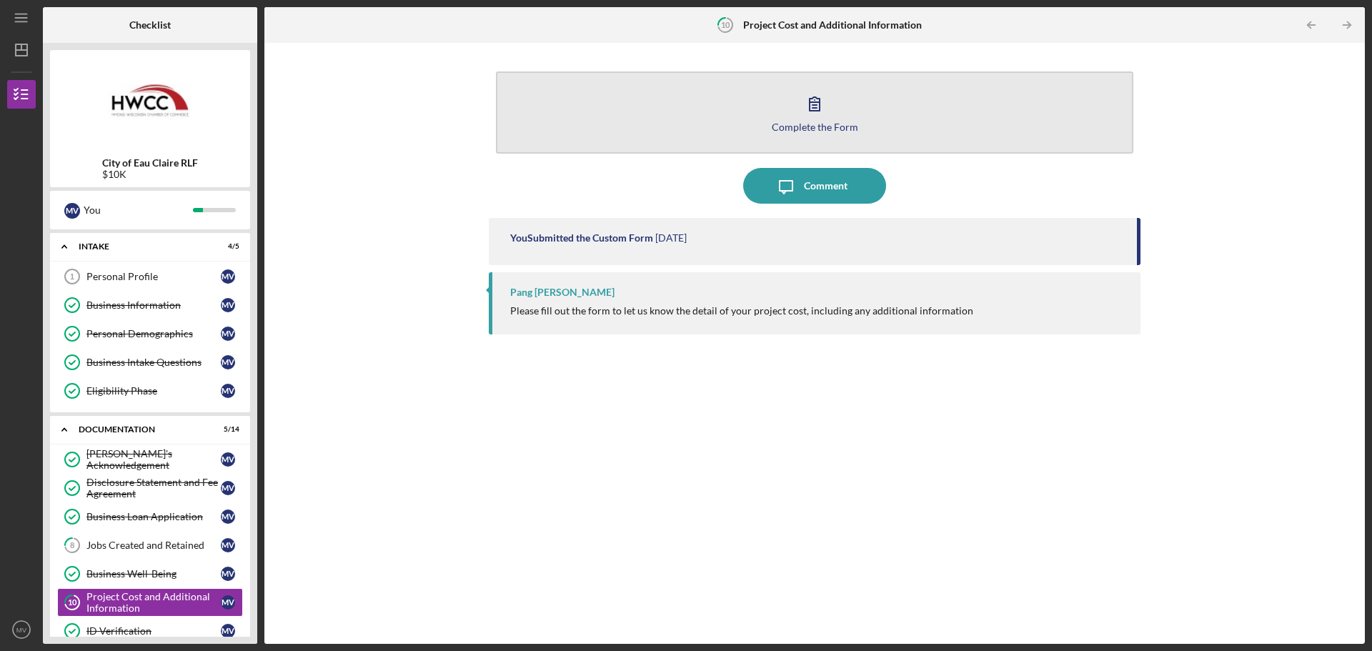
click at [846, 126] on div "Complete the Form" at bounding box center [815, 126] width 86 height 11
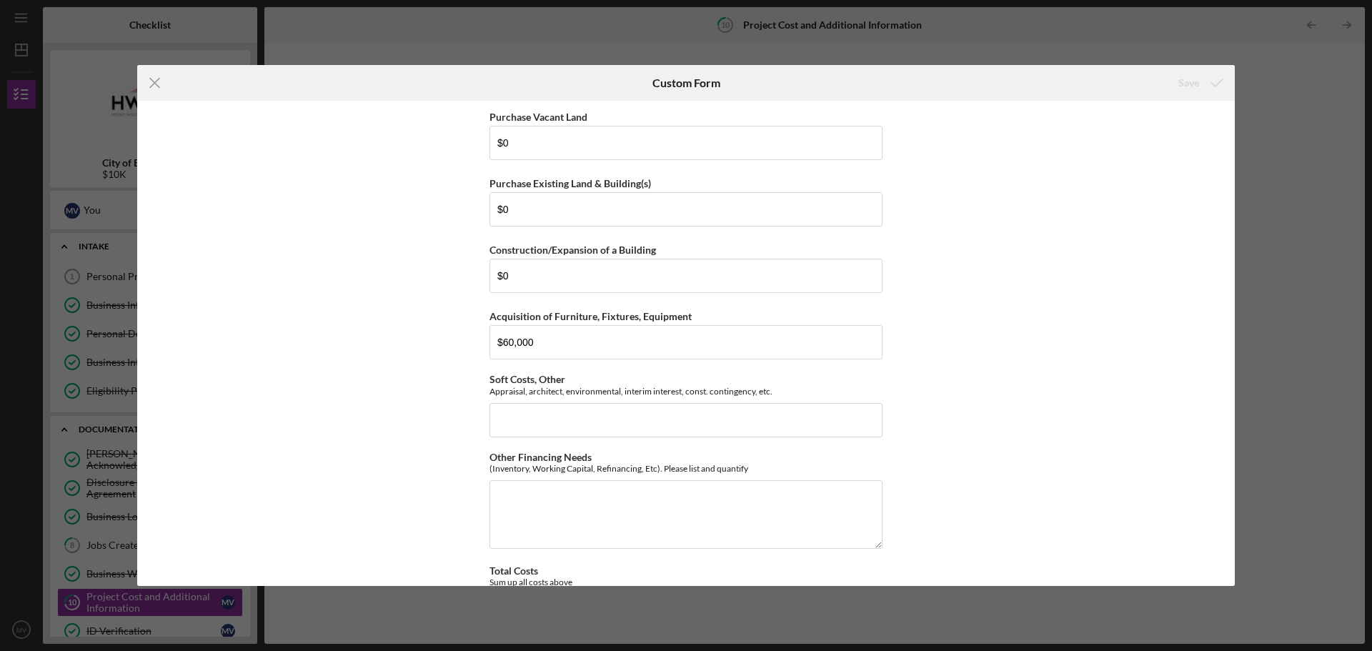
click at [1095, 266] on div "Purchase Vacant Land $0 Purchase Existing Land & Building(s) $0 Construction/Ex…" at bounding box center [686, 343] width 1098 height 485
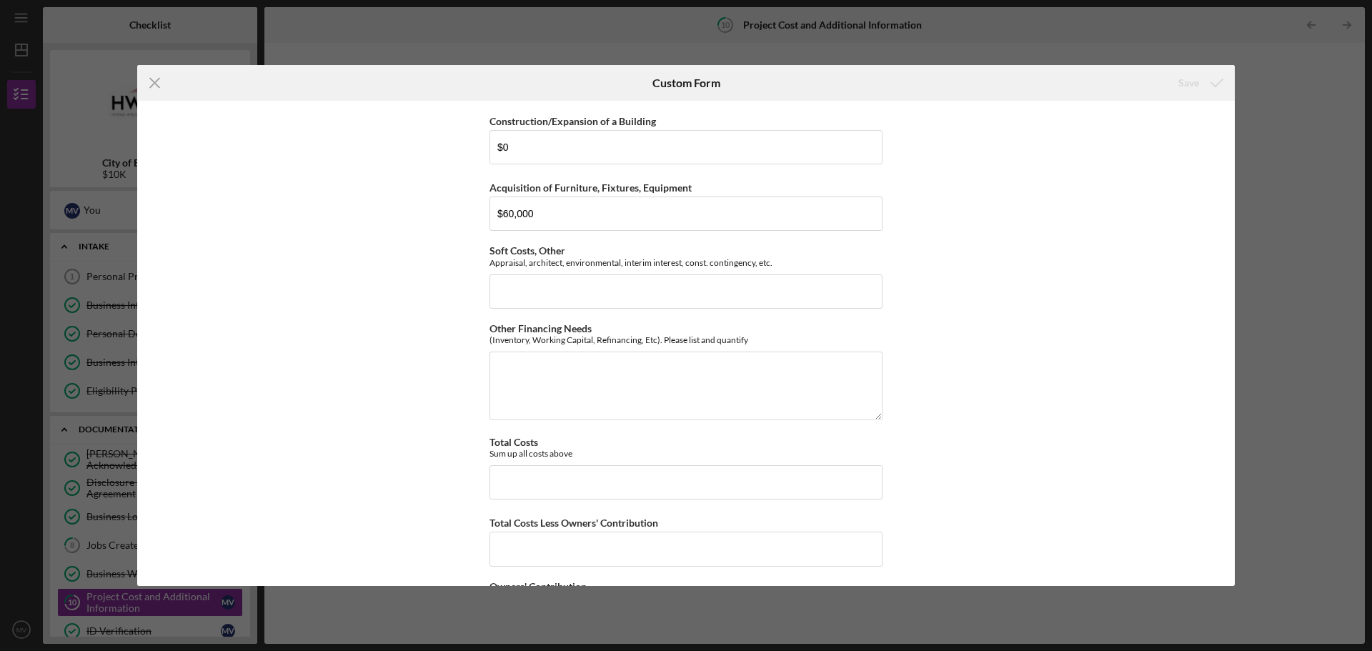
scroll to position [133, 0]
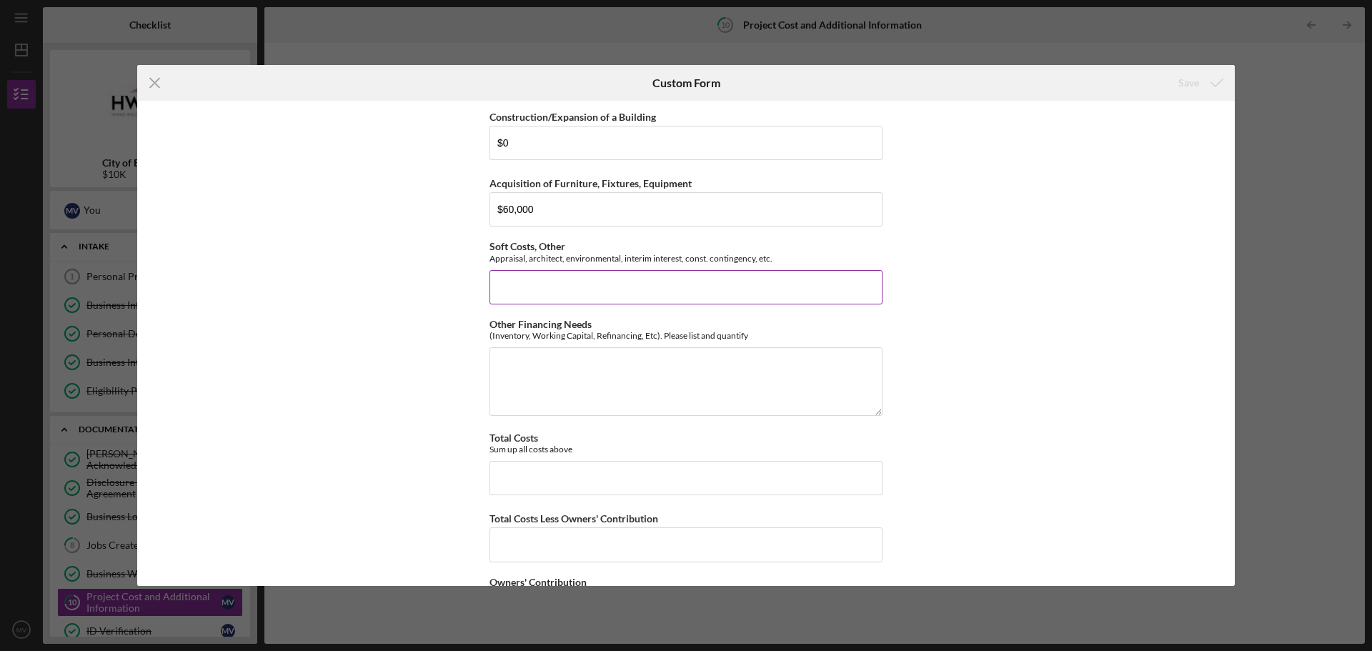
click at [712, 266] on div "Soft Costs, Other Appraisal, architect, environmental, interim interest, const.…" at bounding box center [685, 272] width 393 height 63
click at [602, 390] on textarea "Other Financing Needs" at bounding box center [685, 381] width 393 height 69
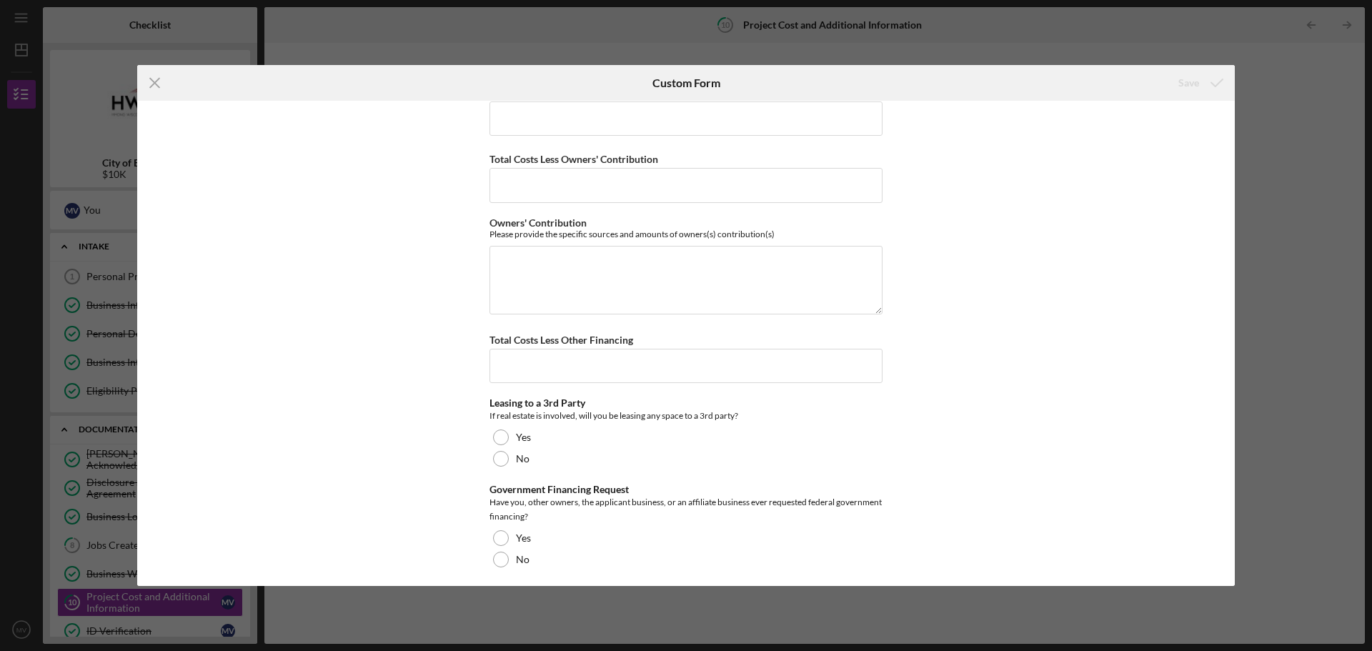
scroll to position [498, 0]
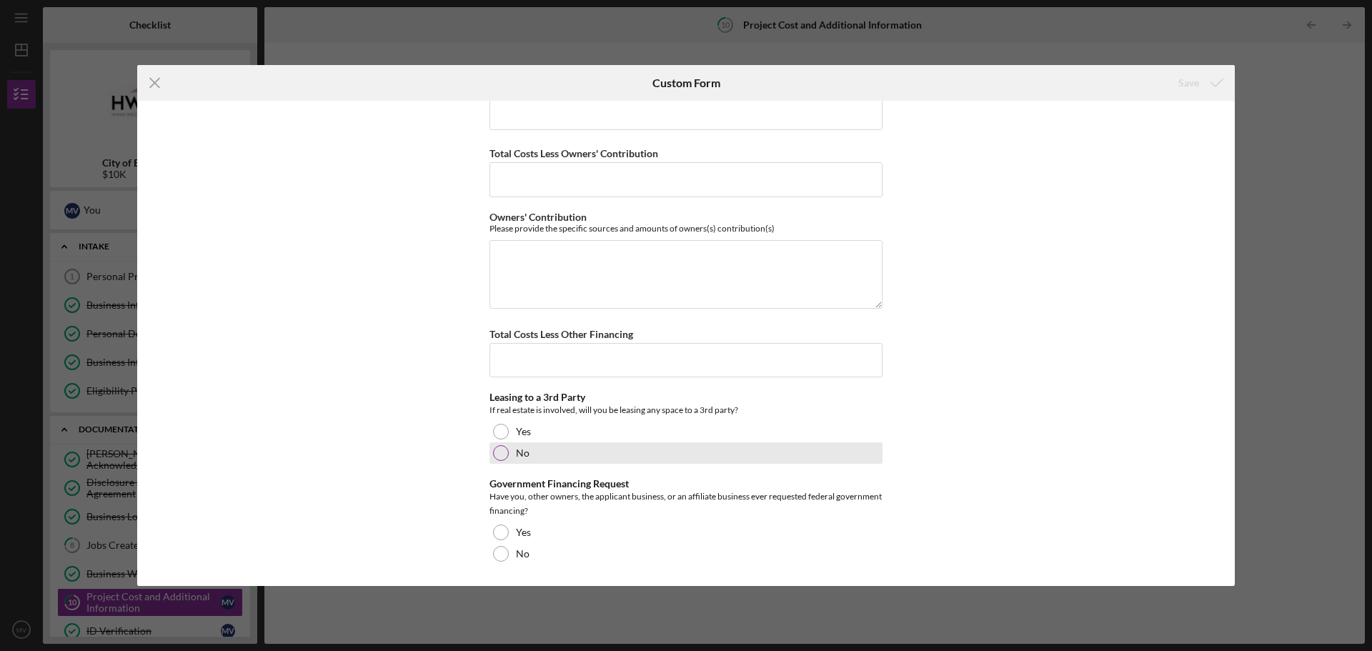
click at [500, 458] on div at bounding box center [501, 453] width 16 height 16
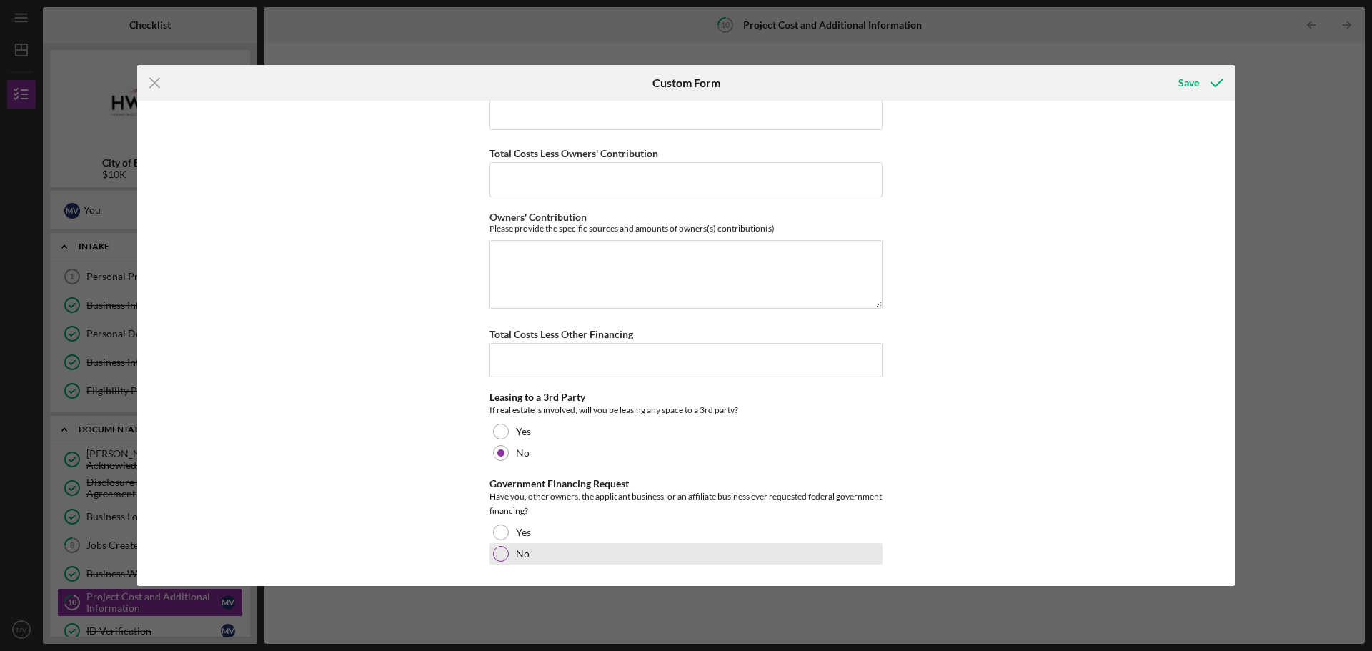
click at [499, 557] on div at bounding box center [501, 554] width 16 height 16
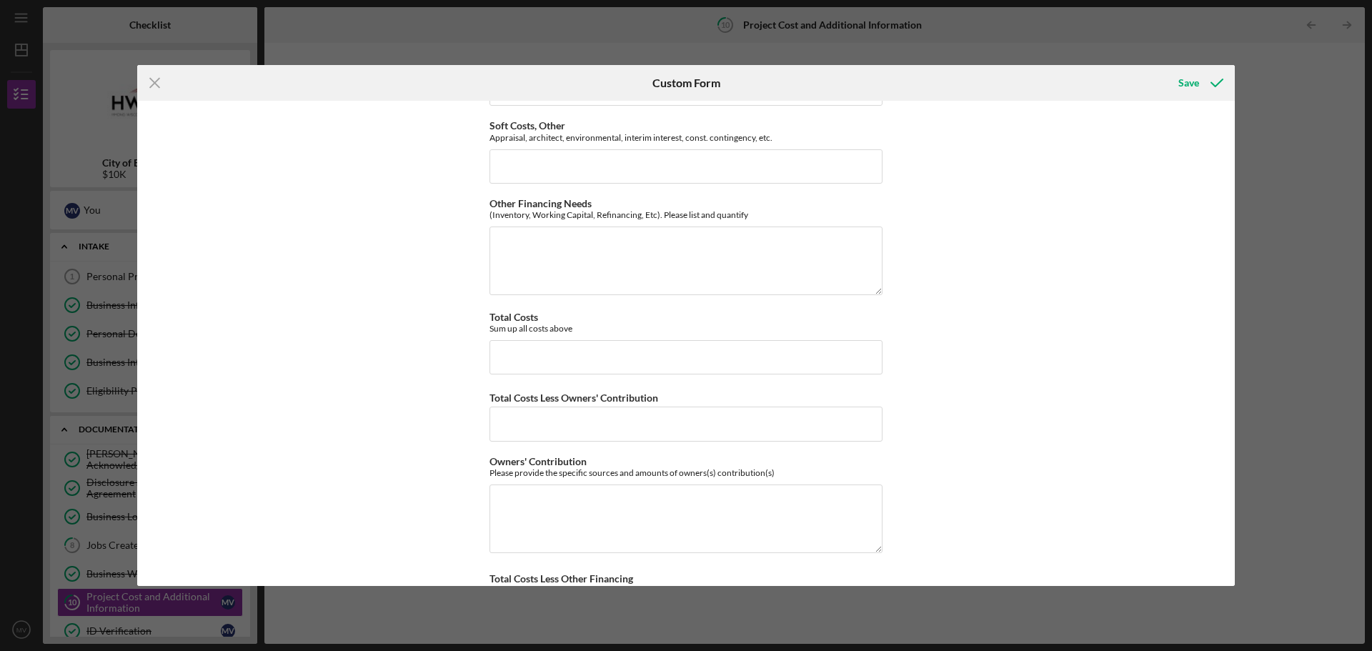
scroll to position [252, 0]
click at [816, 249] on textarea "Other Financing Needs" at bounding box center [685, 262] width 393 height 69
click at [930, 200] on div "Purchase Vacant Land $0 Purchase Existing Land & Building(s) $0 Construction/Ex…" at bounding box center [686, 343] width 1098 height 485
